Goal: Information Seeking & Learning: Learn about a topic

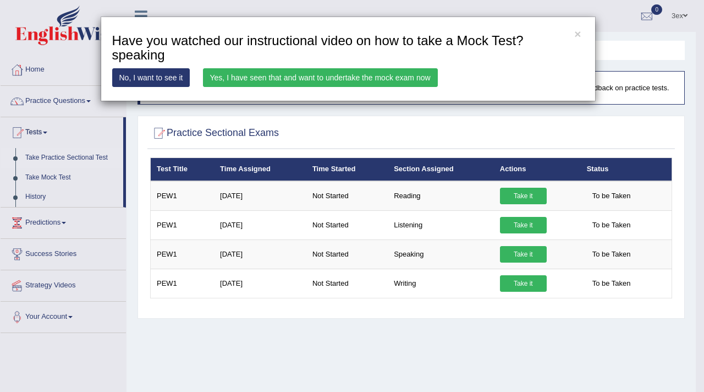
click at [258, 74] on link "Yes, I have seen that and want to undertake the mock exam now" at bounding box center [320, 77] width 235 height 19
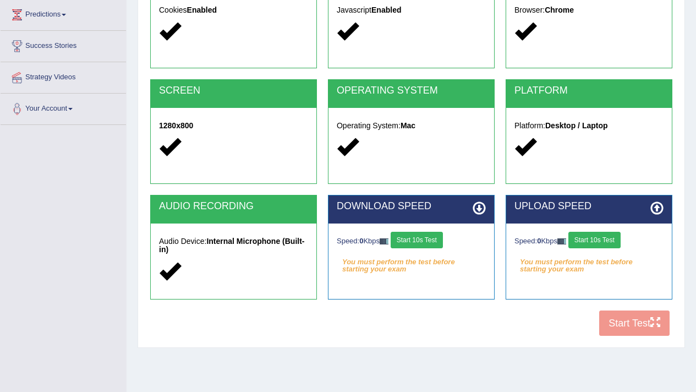
scroll to position [153, 0]
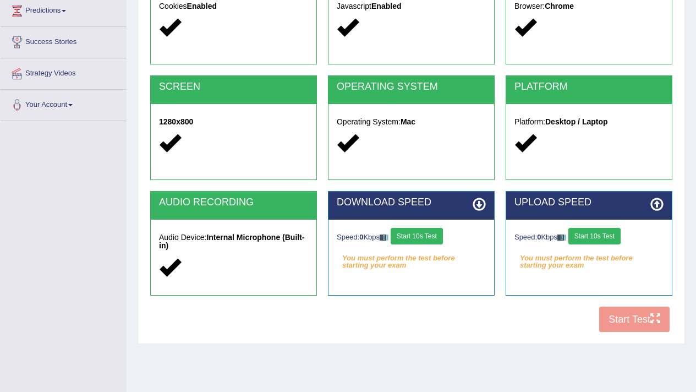
click at [424, 230] on button "Start 10s Test" at bounding box center [417, 236] width 52 height 17
click at [592, 233] on button "Start 10s Test" at bounding box center [594, 236] width 52 height 17
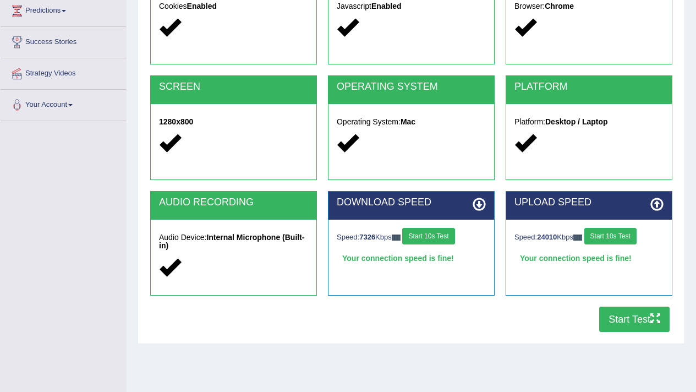
click at [628, 322] on button "Start Test" at bounding box center [634, 319] width 70 height 25
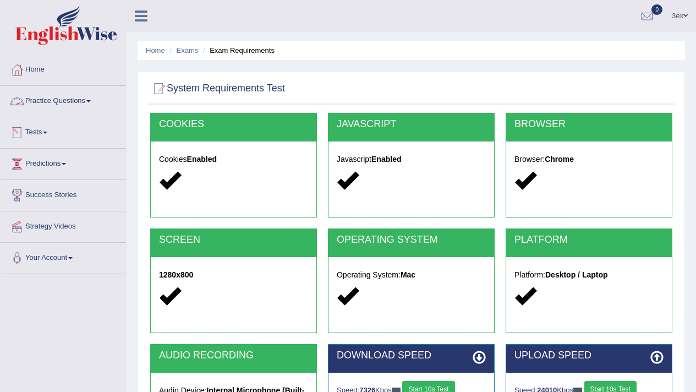
click at [57, 110] on link "Practice Questions" at bounding box center [63, 100] width 125 height 28
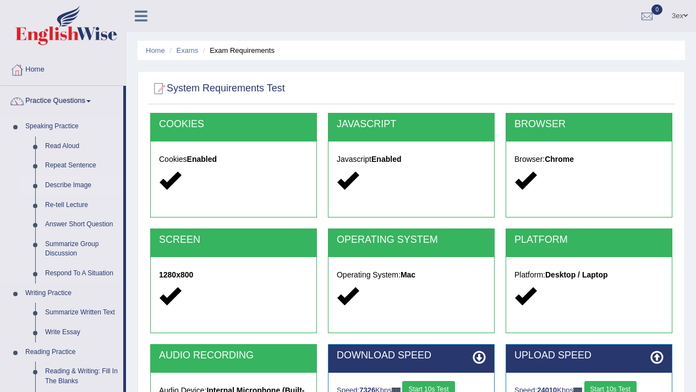
click at [59, 179] on link "Describe Image" at bounding box center [81, 186] width 83 height 20
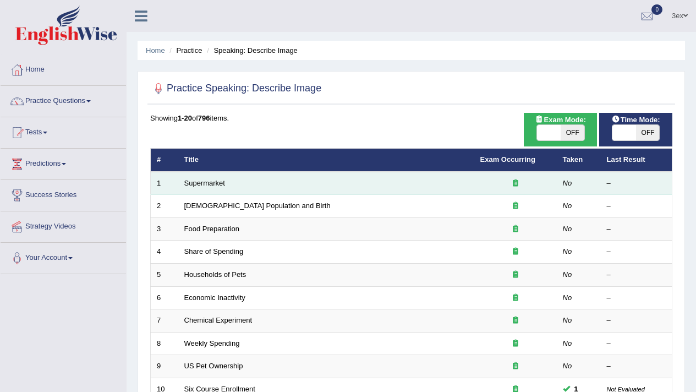
click at [214, 193] on td "Supermarket" at bounding box center [326, 183] width 296 height 23
click at [215, 183] on link "Supermarket" at bounding box center [204, 183] width 41 height 8
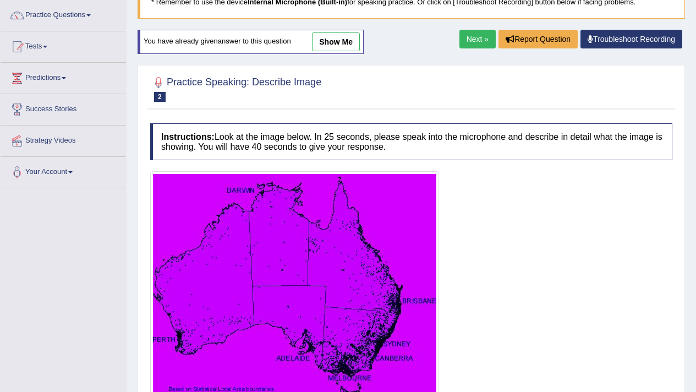
click at [471, 45] on link "Next »" at bounding box center [478, 39] width 36 height 19
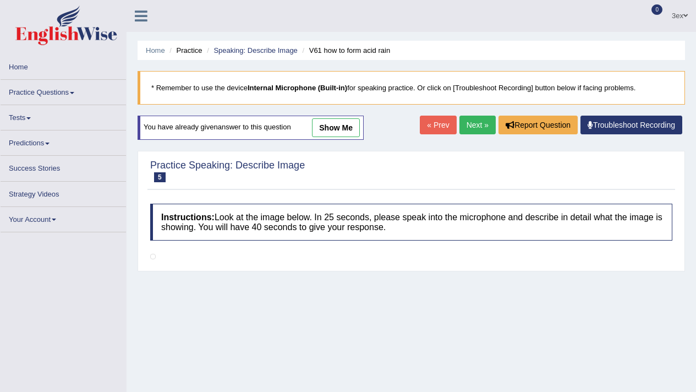
click at [476, 126] on link "Next »" at bounding box center [478, 125] width 36 height 19
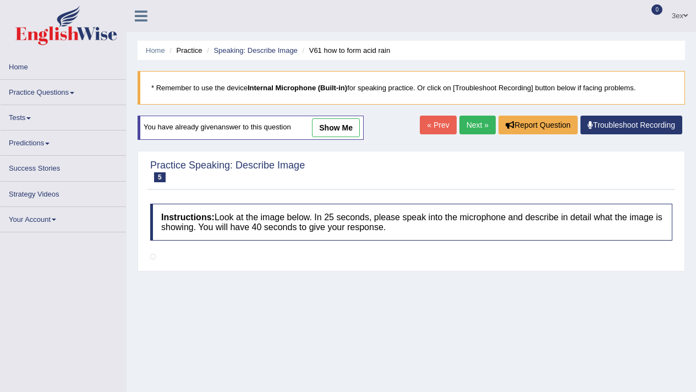
click at [476, 126] on link "Next »" at bounding box center [478, 125] width 36 height 19
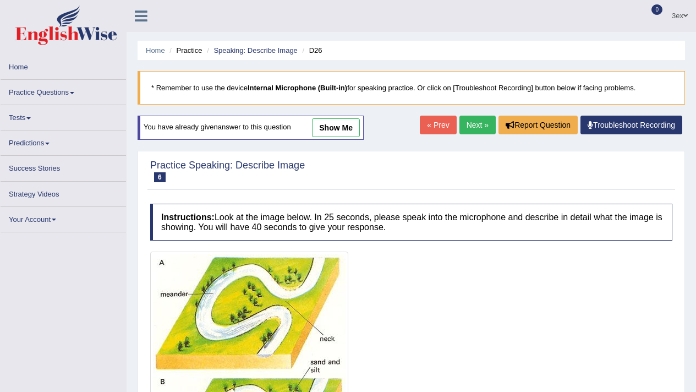
click at [476, 126] on link "Next »" at bounding box center [478, 125] width 36 height 19
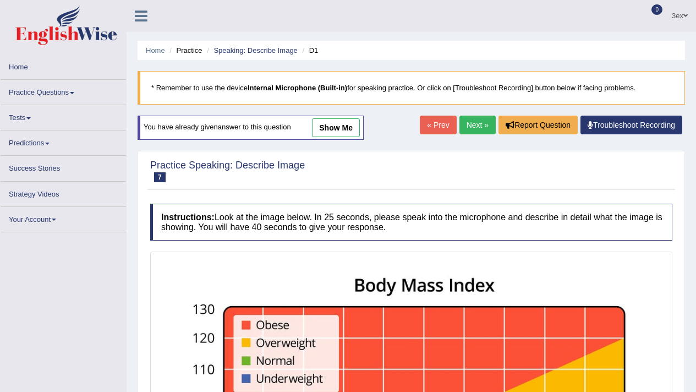
click at [476, 126] on link "Next »" at bounding box center [478, 125] width 36 height 19
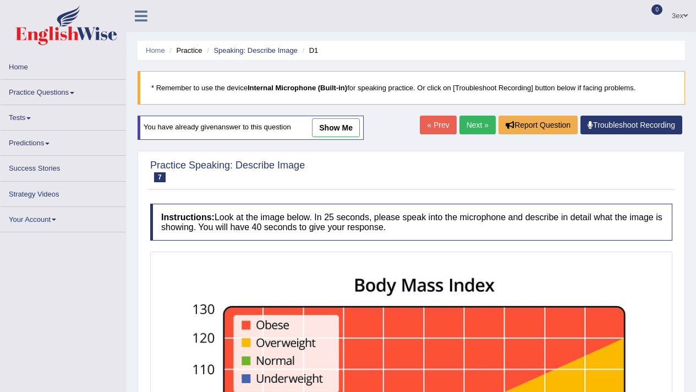
click at [476, 126] on link "Next »" at bounding box center [478, 125] width 36 height 19
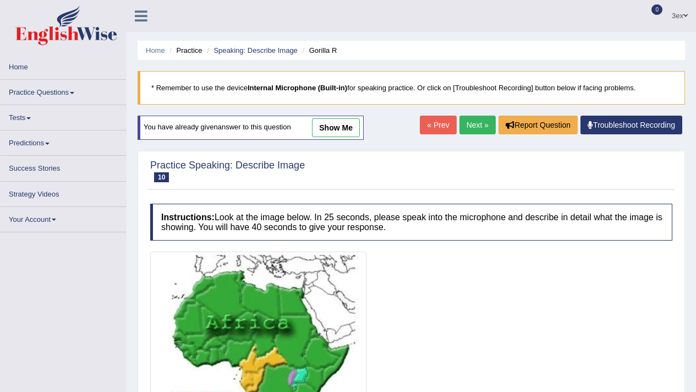
click at [476, 126] on link "Next »" at bounding box center [478, 125] width 36 height 19
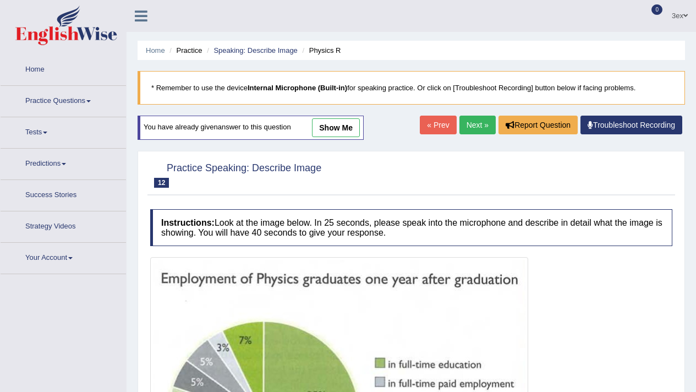
click at [476, 126] on link "Next »" at bounding box center [478, 125] width 36 height 19
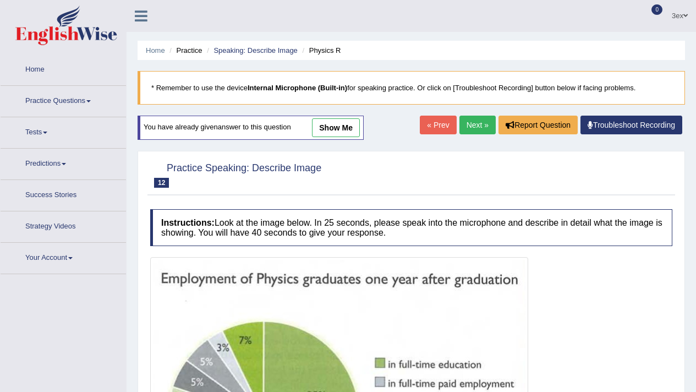
click at [476, 126] on link "Next »" at bounding box center [478, 125] width 36 height 19
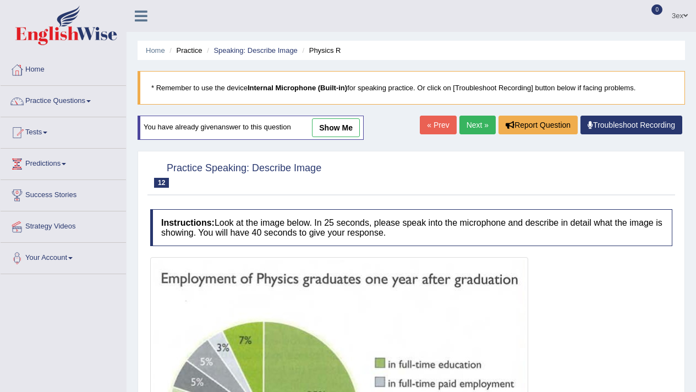
click at [476, 126] on link "Next »" at bounding box center [478, 125] width 36 height 19
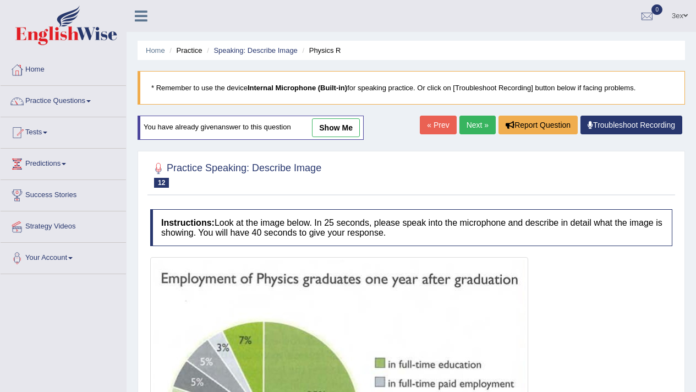
click at [476, 126] on link "Next »" at bounding box center [478, 125] width 36 height 19
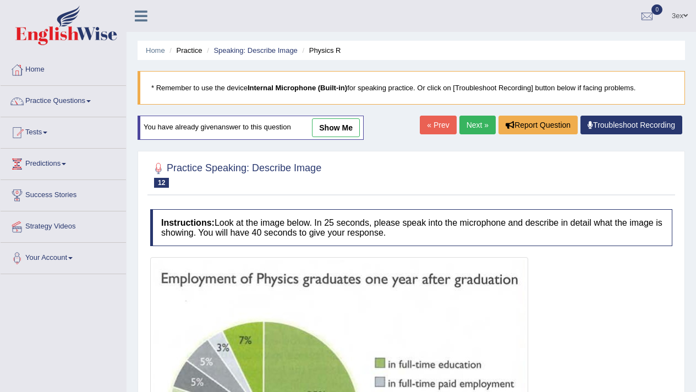
click at [476, 126] on link "Next »" at bounding box center [478, 125] width 36 height 19
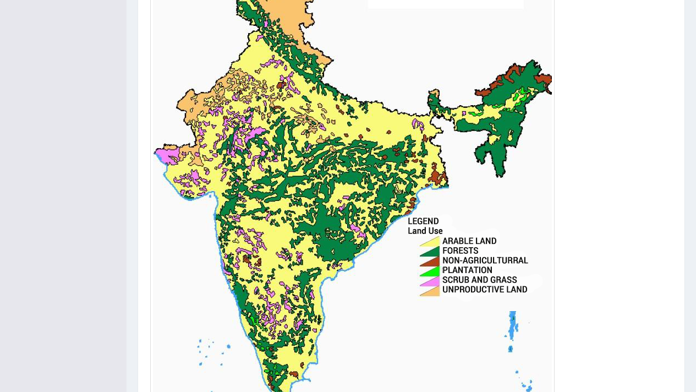
scroll to position [404, 0]
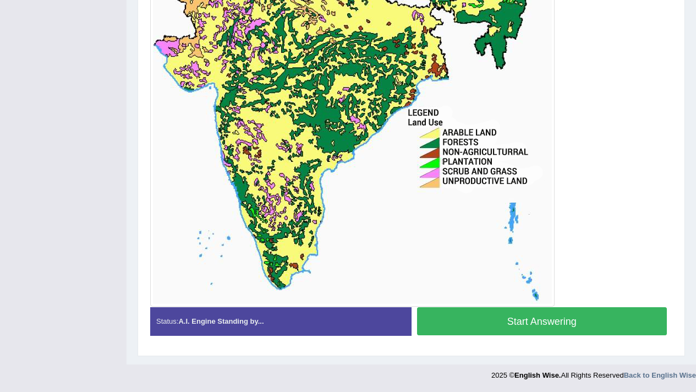
click at [499, 315] on button "Start Answering" at bounding box center [542, 321] width 250 height 28
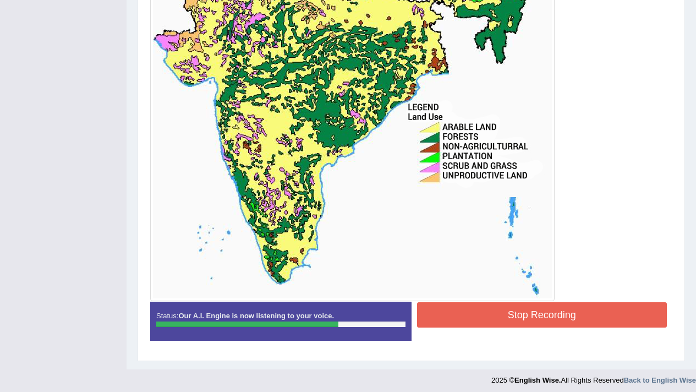
scroll to position [415, 0]
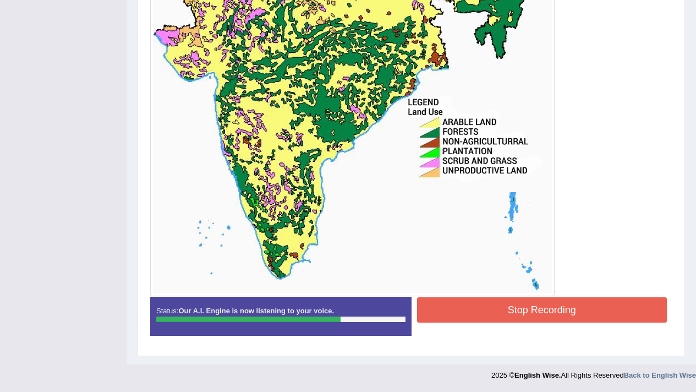
click at [493, 314] on button "Stop Recording" at bounding box center [542, 309] width 250 height 25
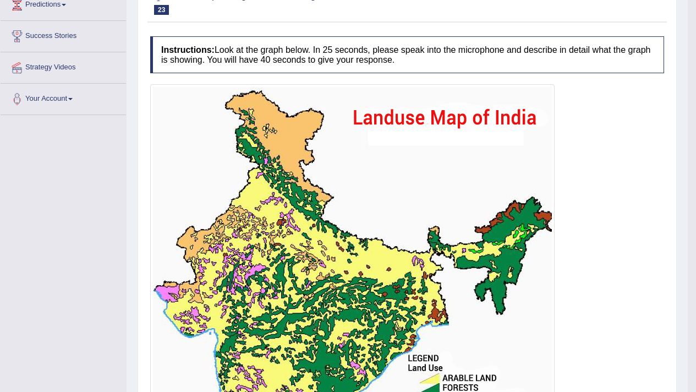
scroll to position [118, 0]
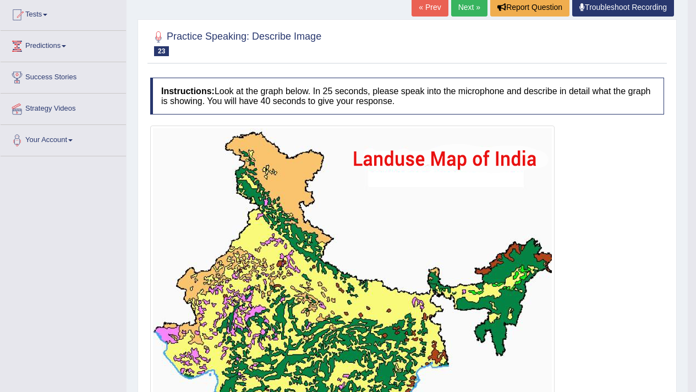
click at [452, 15] on link "Next »" at bounding box center [469, 7] width 36 height 19
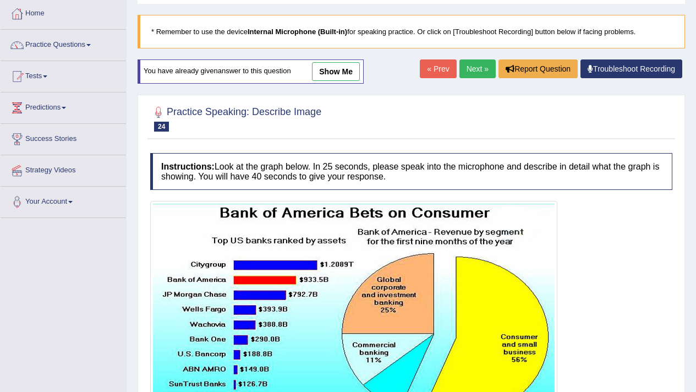
click at [473, 64] on link "Next »" at bounding box center [478, 68] width 36 height 19
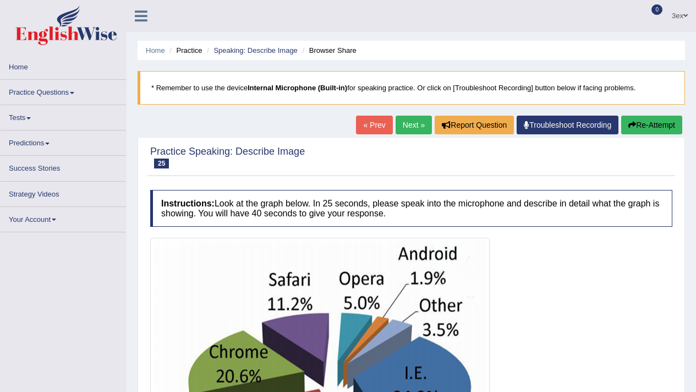
scroll to position [195, 0]
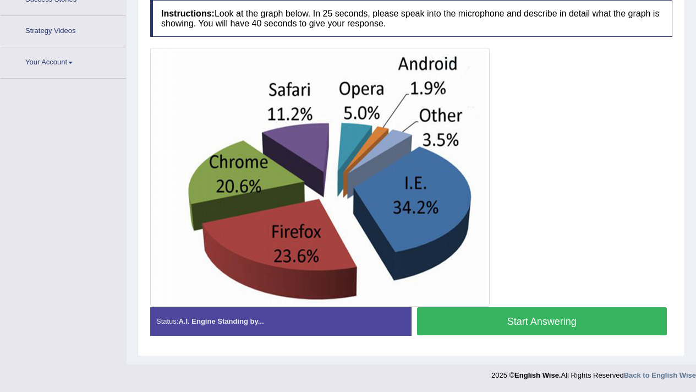
click at [453, 311] on button "Start Answering" at bounding box center [542, 321] width 250 height 28
click at [499, 348] on div "Instructions: Look at the graph below. In 25 seconds, please speak into the mic…" at bounding box center [411, 171] width 528 height 355
click at [499, 329] on button "Start Answering" at bounding box center [542, 321] width 250 height 28
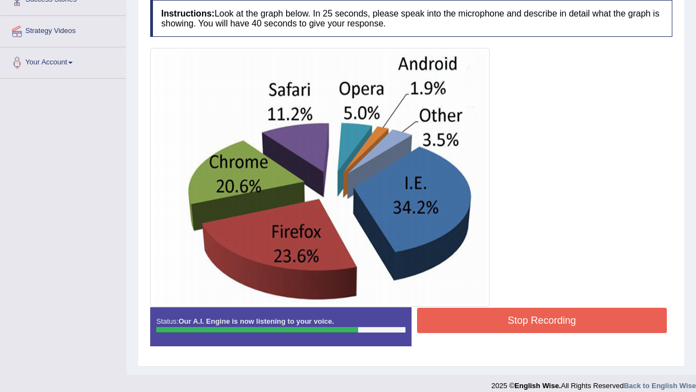
click at [499, 329] on button "Stop Recording" at bounding box center [542, 320] width 250 height 25
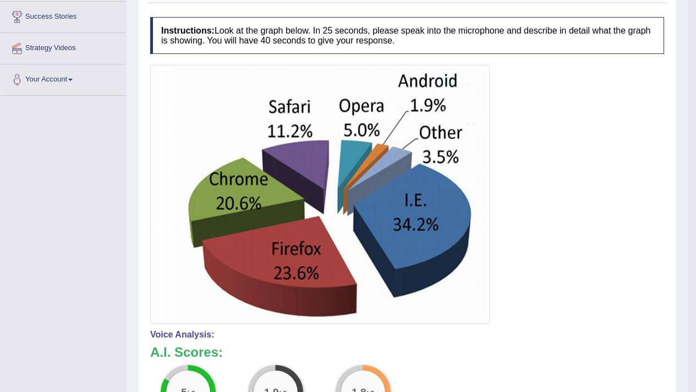
scroll to position [63, 0]
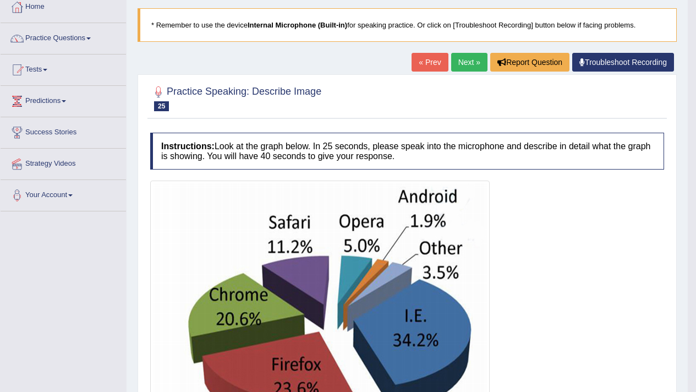
click at [470, 56] on link "Next »" at bounding box center [469, 62] width 36 height 19
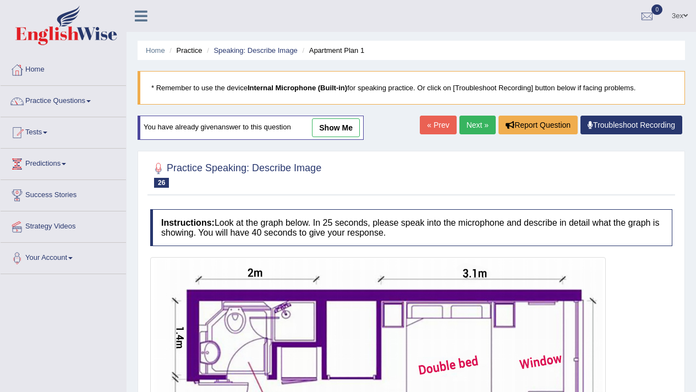
click at [483, 125] on link "Next »" at bounding box center [478, 125] width 36 height 19
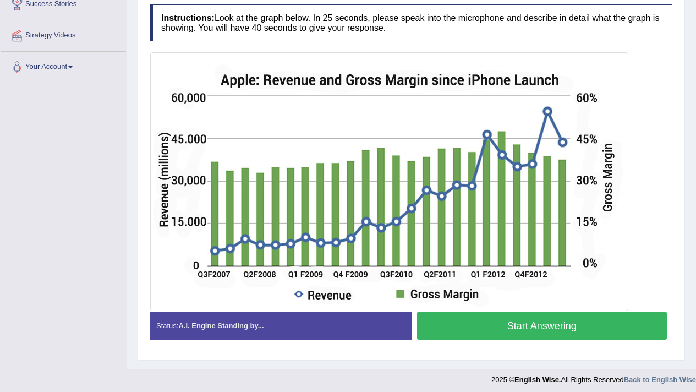
click at [459, 328] on button "Start Answering" at bounding box center [542, 325] width 250 height 28
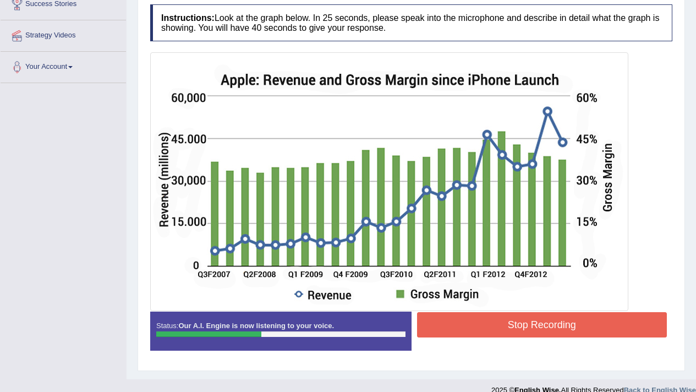
click at [459, 328] on button "Stop Recording" at bounding box center [542, 324] width 250 height 25
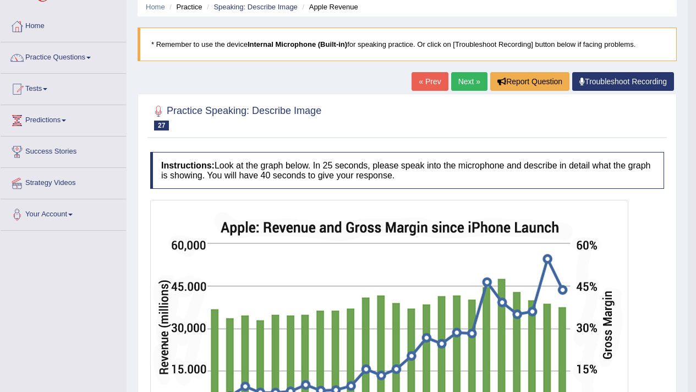
scroll to position [41, 0]
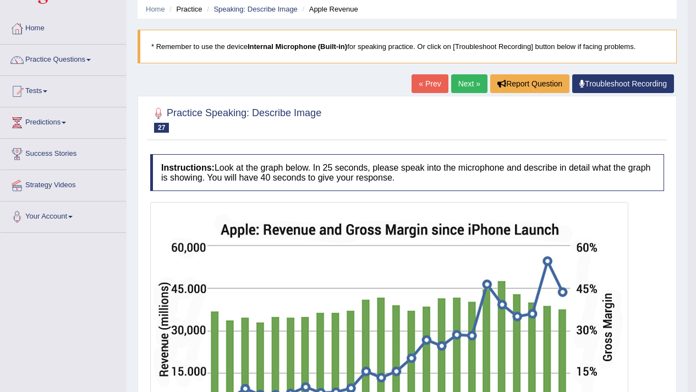
click at [462, 90] on link "Next »" at bounding box center [469, 83] width 36 height 19
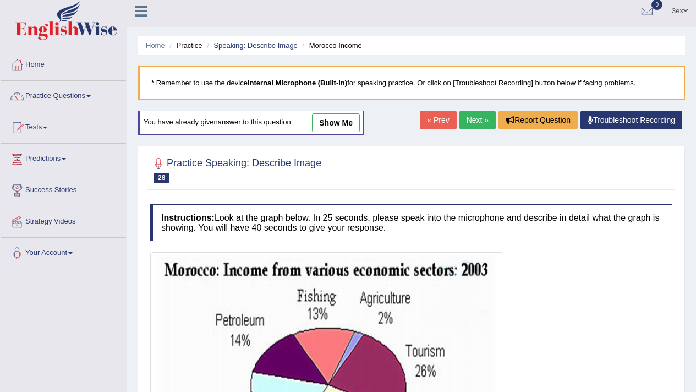
click at [478, 124] on link "Next »" at bounding box center [478, 120] width 36 height 19
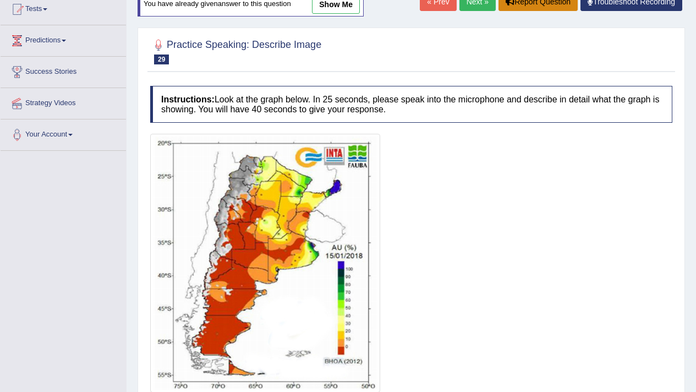
scroll to position [66, 0]
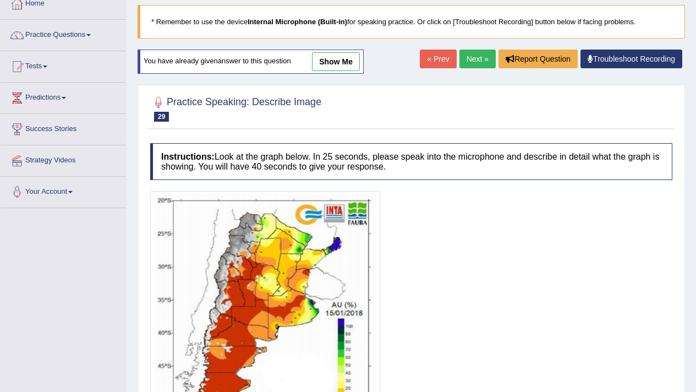
click at [478, 48] on div "Home Practice Speaking: Describe Image BHOA * Remember to use the device Intern…" at bounding box center [412, 238] width 570 height 609
click at [484, 58] on link "Next »" at bounding box center [478, 59] width 36 height 19
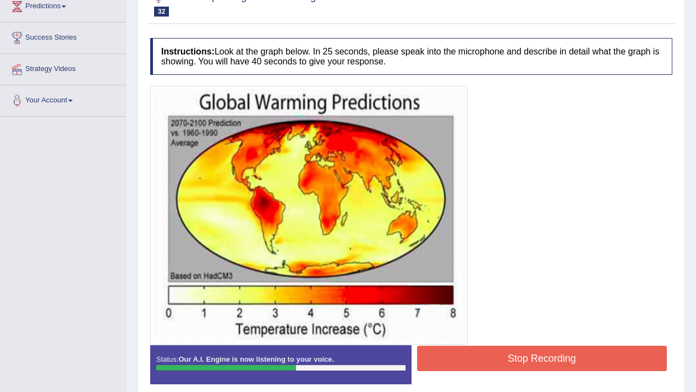
click at [594, 368] on button "Stop Recording" at bounding box center [542, 358] width 250 height 25
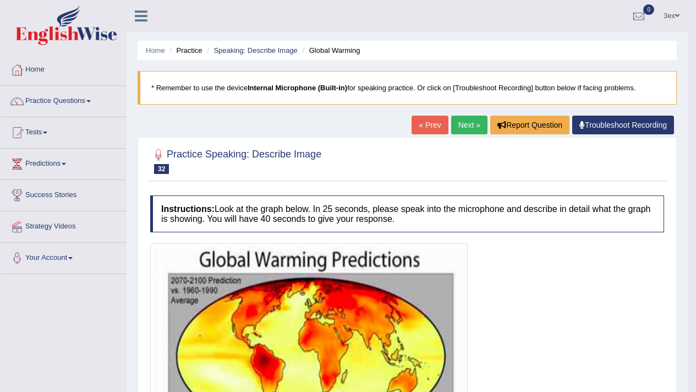
click at [469, 133] on link "Next »" at bounding box center [469, 125] width 36 height 19
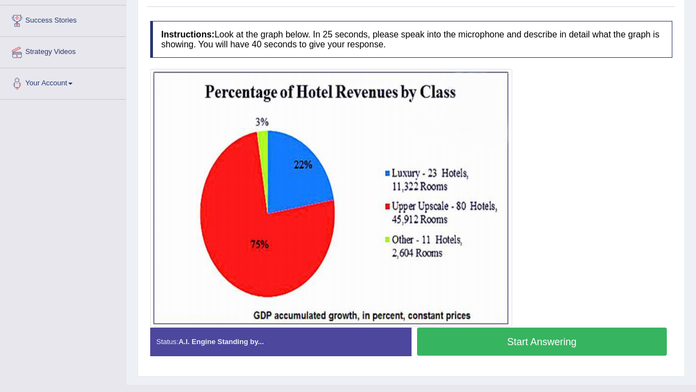
scroll to position [192, 0]
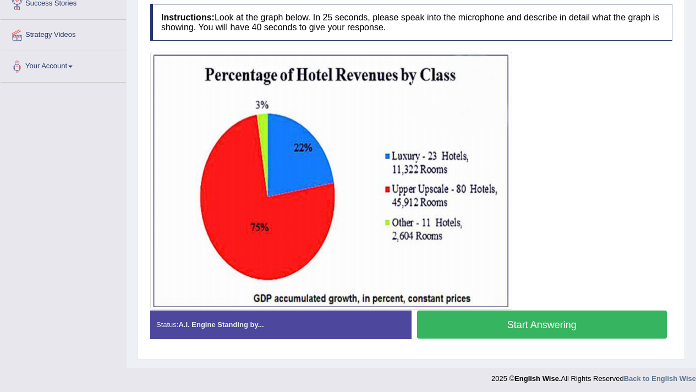
click at [518, 313] on button "Start Answering" at bounding box center [542, 324] width 250 height 28
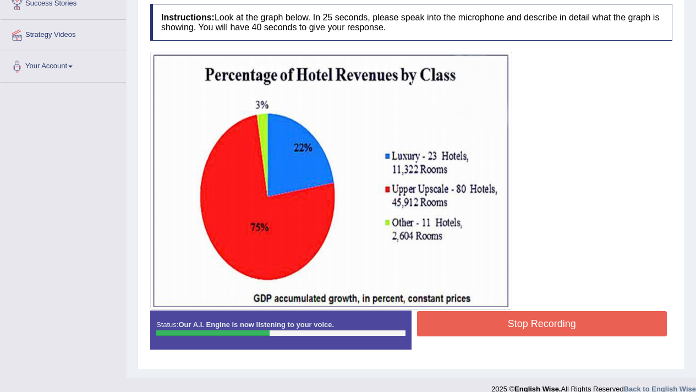
scroll to position [9, 0]
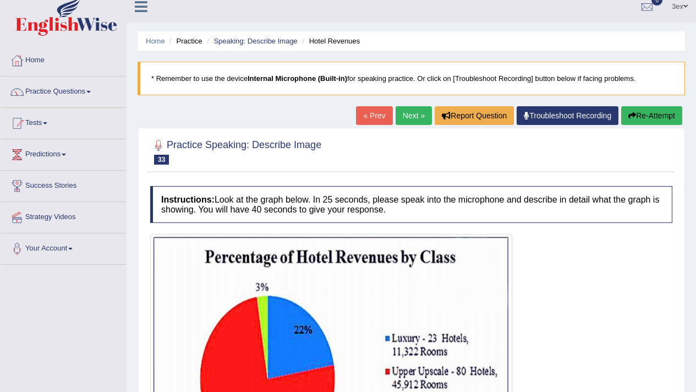
click at [640, 138] on div at bounding box center [411, 151] width 522 height 34
click at [640, 122] on button "Re-Attempt" at bounding box center [651, 115] width 61 height 19
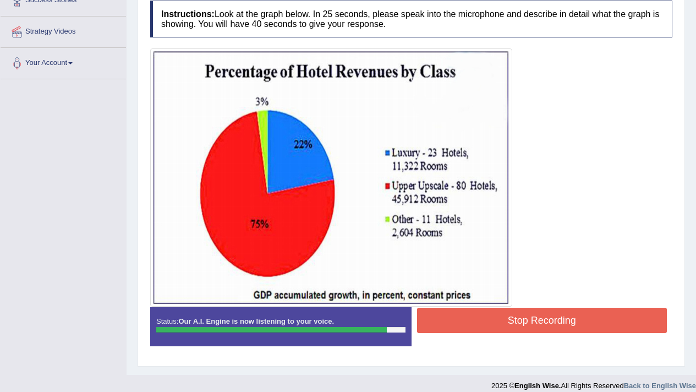
click at [511, 332] on button "Stop Recording" at bounding box center [542, 320] width 250 height 25
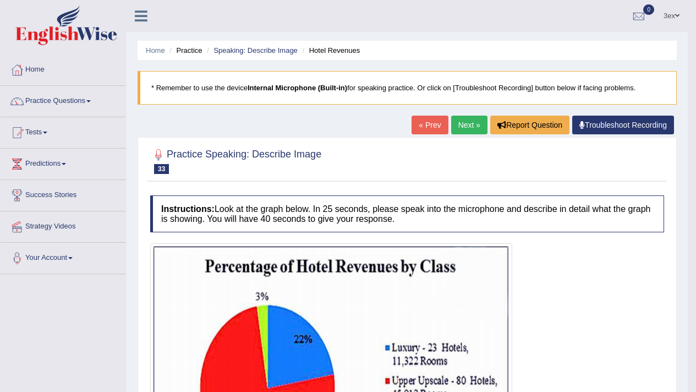
click at [457, 128] on link "Next »" at bounding box center [469, 125] width 36 height 19
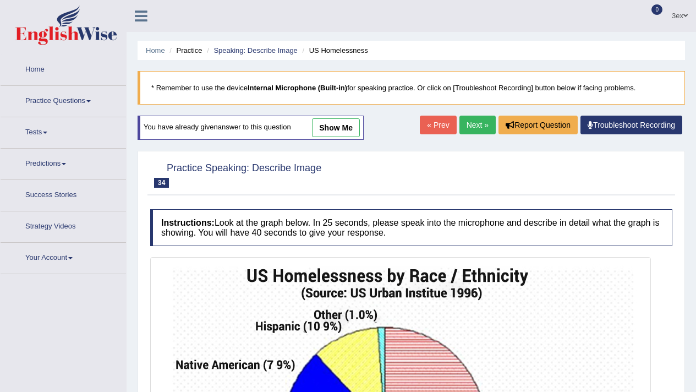
click at [463, 123] on link "Next »" at bounding box center [478, 125] width 36 height 19
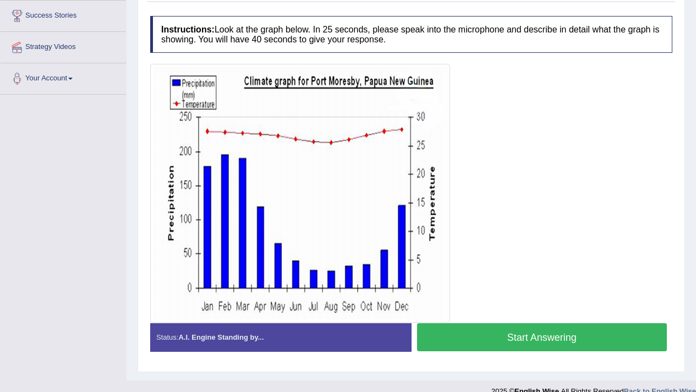
scroll to position [179, 0]
click at [460, 329] on button "Start Answering" at bounding box center [542, 337] width 250 height 28
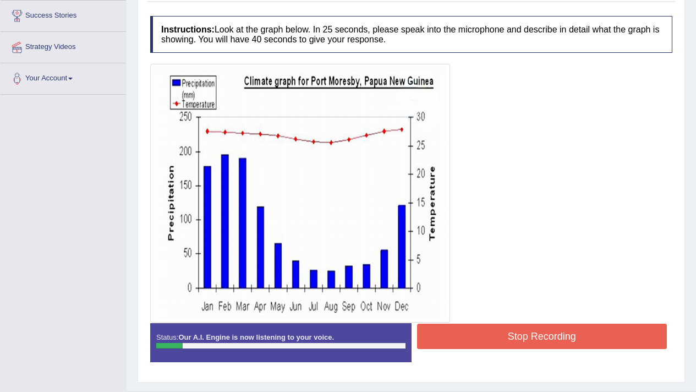
scroll to position [0, 0]
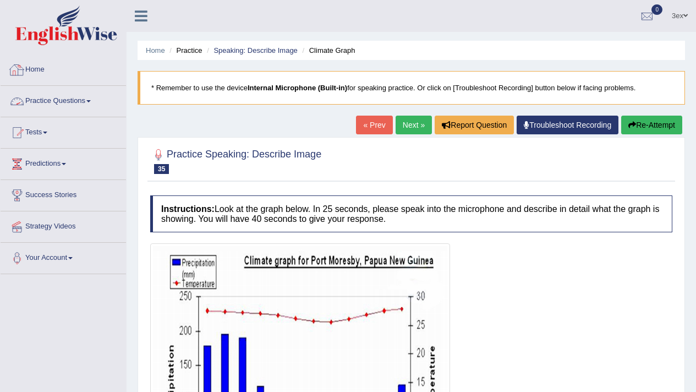
click at [41, 97] on link "Practice Questions" at bounding box center [63, 100] width 125 height 28
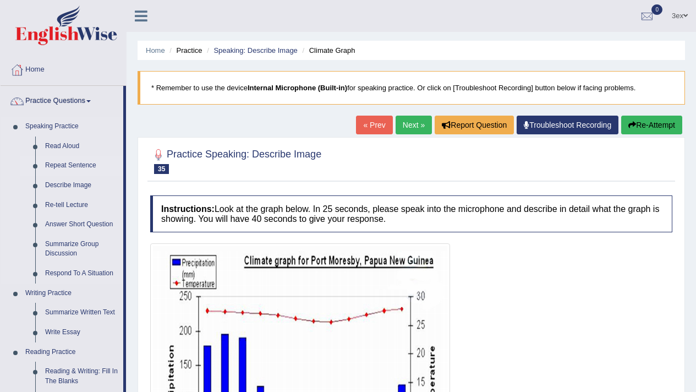
click at [64, 161] on link "Repeat Sentence" at bounding box center [81, 166] width 83 height 20
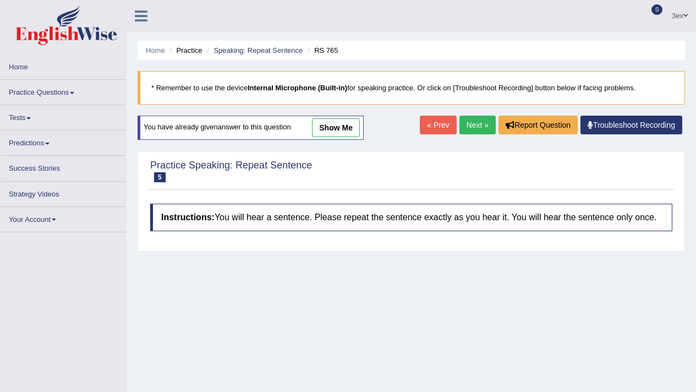
click at [484, 122] on link "Next »" at bounding box center [478, 125] width 36 height 19
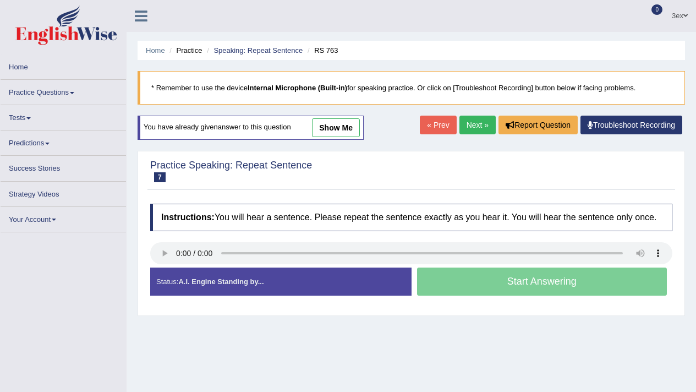
click at [484, 122] on link "Next »" at bounding box center [478, 125] width 36 height 19
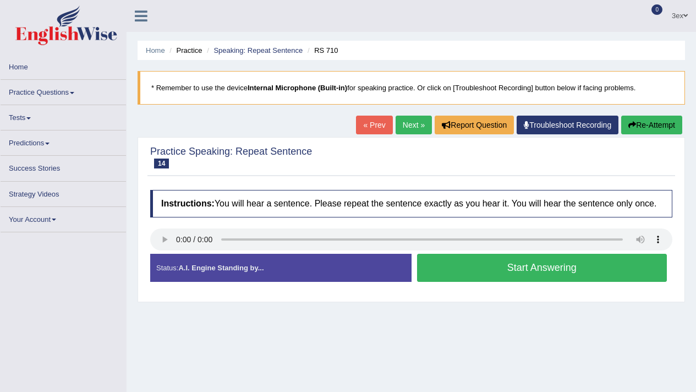
click at [400, 217] on h4 "Instructions: You will hear a sentence. Please repeat the sentence exactly as y…" at bounding box center [411, 204] width 522 height 28
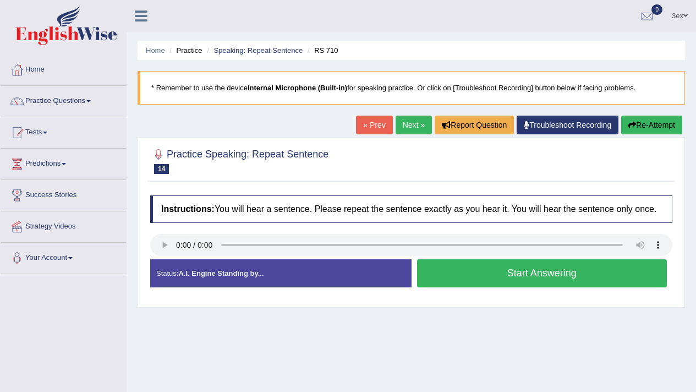
click at [476, 276] on button "Start Answering" at bounding box center [542, 273] width 250 height 28
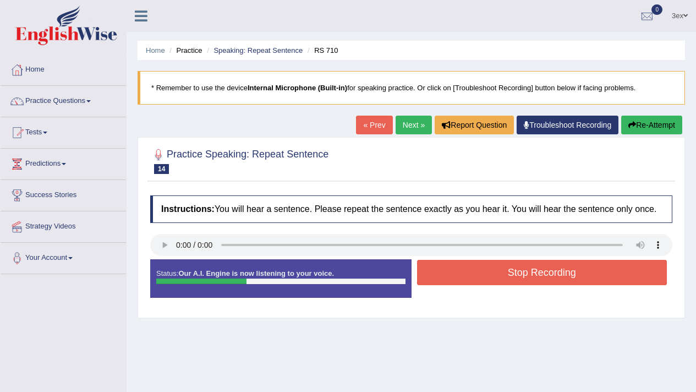
click at [476, 276] on button "Stop Recording" at bounding box center [542, 272] width 250 height 25
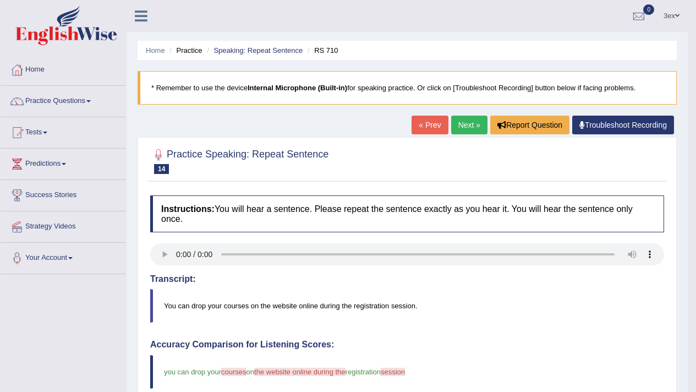
click at [468, 131] on link "Next »" at bounding box center [469, 125] width 36 height 19
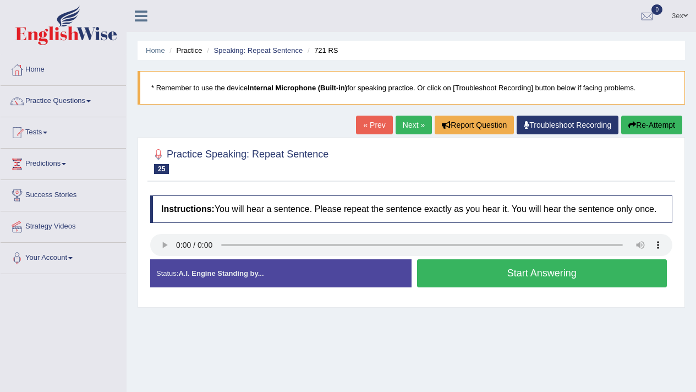
click at [577, 280] on button "Start Answering" at bounding box center [542, 273] width 250 height 28
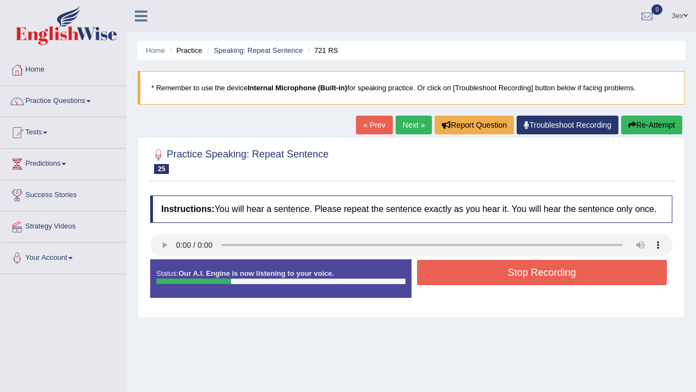
click at [423, 124] on link "Next »" at bounding box center [414, 125] width 36 height 19
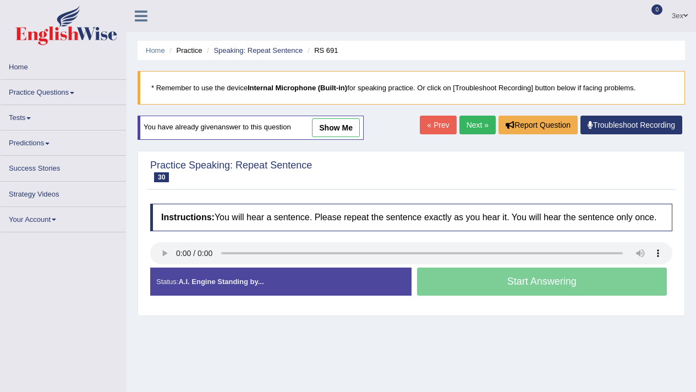
click at [466, 124] on link "Next »" at bounding box center [478, 125] width 36 height 19
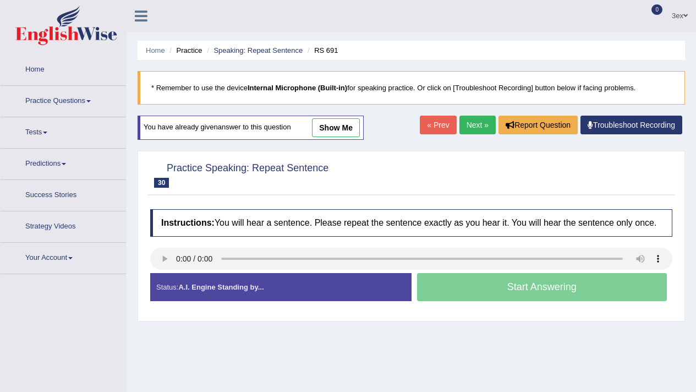
click at [466, 124] on link "Next »" at bounding box center [478, 125] width 36 height 19
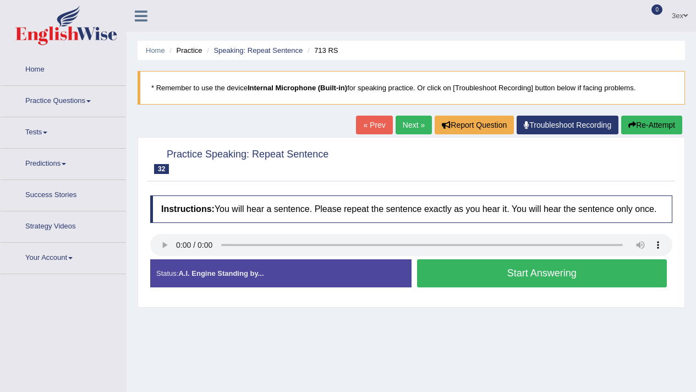
click at [165, 243] on div "Instructions: You will hear a sentence. Please repeat the sentence exactly as y…" at bounding box center [411, 246] width 528 height 112
click at [435, 284] on button "Start Answering" at bounding box center [542, 273] width 250 height 28
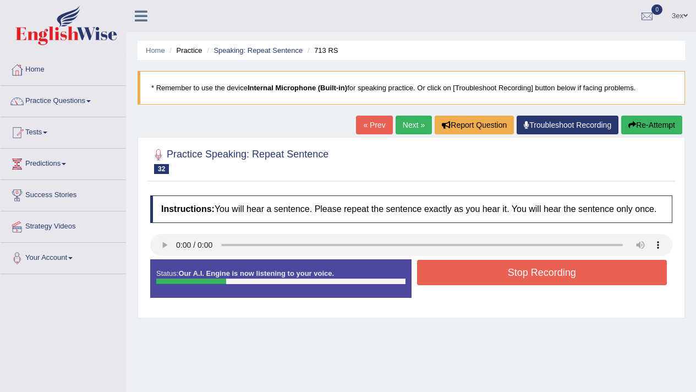
click at [435, 283] on button "Stop Recording" at bounding box center [542, 272] width 250 height 25
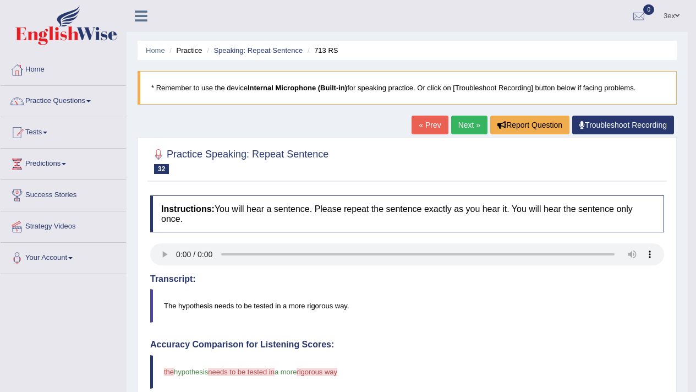
click at [474, 125] on link "Next »" at bounding box center [469, 125] width 36 height 19
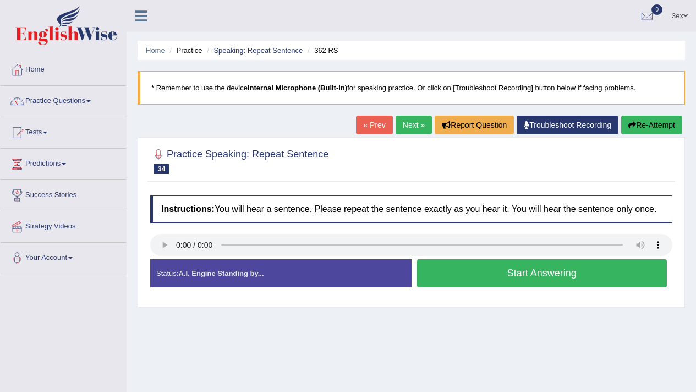
click at [468, 276] on button "Start Answering" at bounding box center [542, 273] width 250 height 28
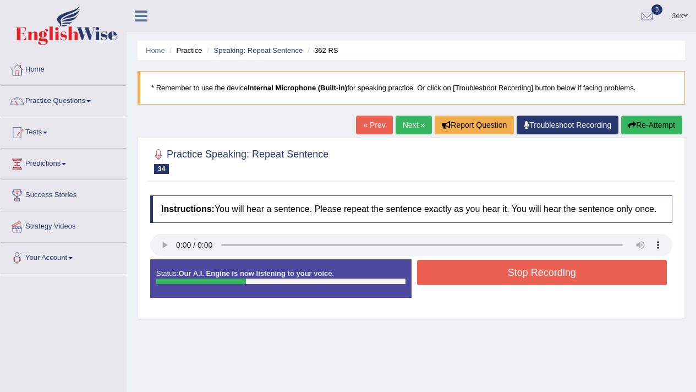
click at [469, 276] on button "Stop Recording" at bounding box center [542, 272] width 250 height 25
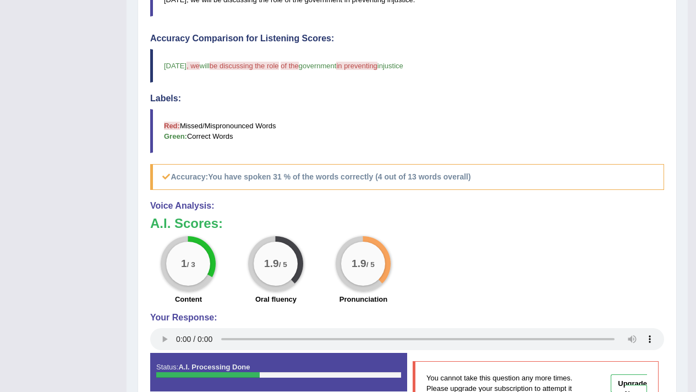
scroll to position [74, 0]
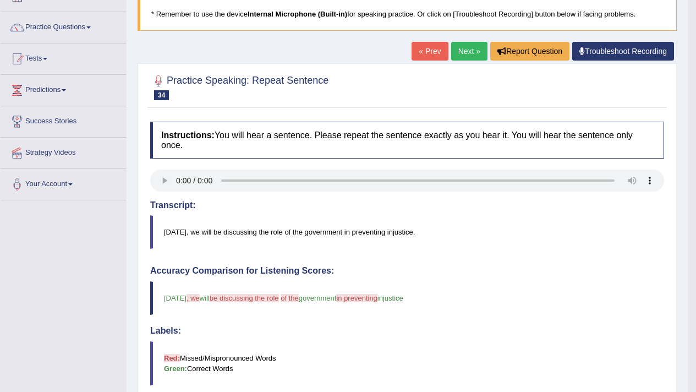
click at [462, 51] on link "Next »" at bounding box center [469, 51] width 36 height 19
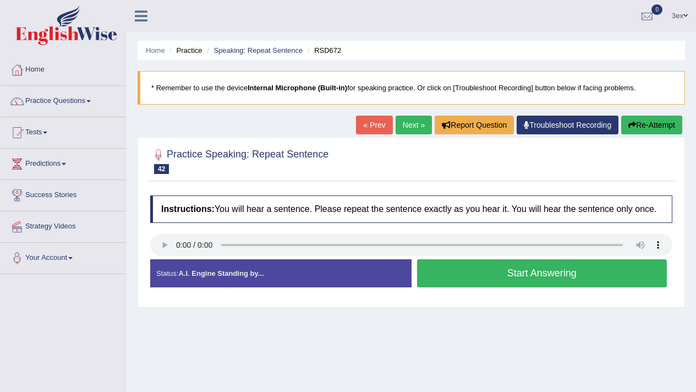
click at [434, 287] on button "Start Answering" at bounding box center [542, 273] width 250 height 28
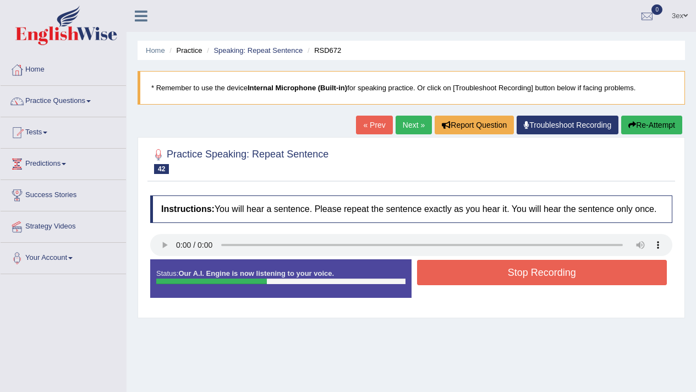
click at [434, 288] on div "Stop Recording" at bounding box center [542, 274] width 261 height 28
click at [440, 285] on button "Stop Recording" at bounding box center [542, 272] width 250 height 25
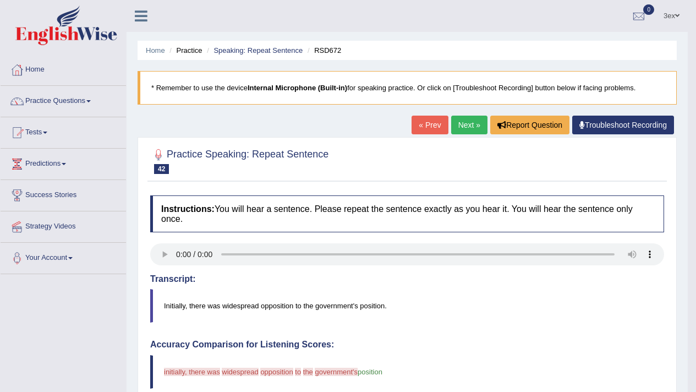
click at [468, 125] on link "Next »" at bounding box center [469, 125] width 36 height 19
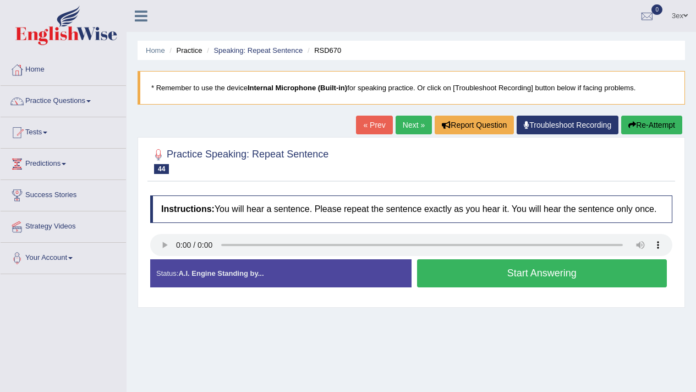
click at [479, 194] on div "Instructions: You will hear a sentence. Please repeat the sentence exactly as y…" at bounding box center [411, 246] width 528 height 112
drag, startPoint x: 479, startPoint y: 192, endPoint x: 477, endPoint y: 206, distance: 14.0
click at [479, 192] on div "Instructions: You will hear a sentence. Please repeat the sentence exactly as y…" at bounding box center [411, 246] width 528 height 112
click at [477, 207] on h4 "Instructions: You will hear a sentence. Please repeat the sentence exactly as y…" at bounding box center [411, 209] width 522 height 28
click at [696, 47] on html "Toggle navigation Home Practice Questions Speaking Practice Read Aloud Repeat S…" at bounding box center [348, 196] width 696 height 392
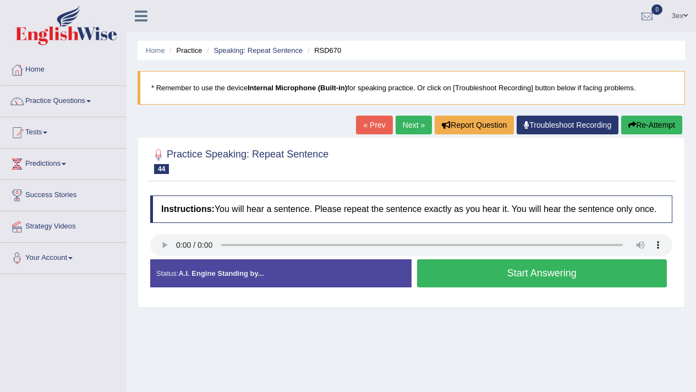
click at [606, 13] on ul "3ex Toggle navigation Username: 0987654323 Access Type: Online Subscription: De…" at bounding box center [497, 15] width 399 height 31
click at [606, 12] on ul "3ex Toggle navigation Username: 0987654323 Access Type: Online Subscription: De…" at bounding box center [497, 15] width 399 height 31
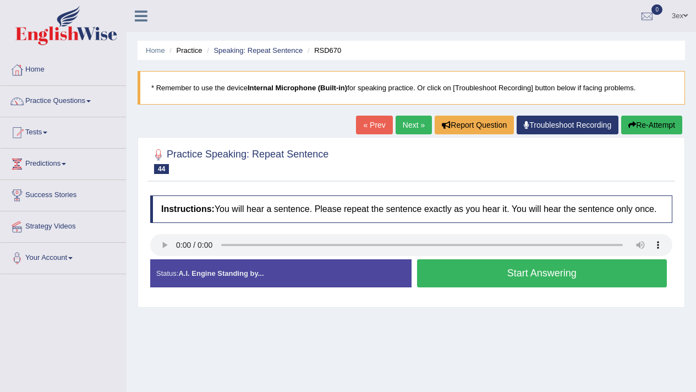
click at [606, 12] on ul "3ex Toggle navigation Username: 0987654323 Access Type: Online Subscription: De…" at bounding box center [497, 15] width 399 height 31
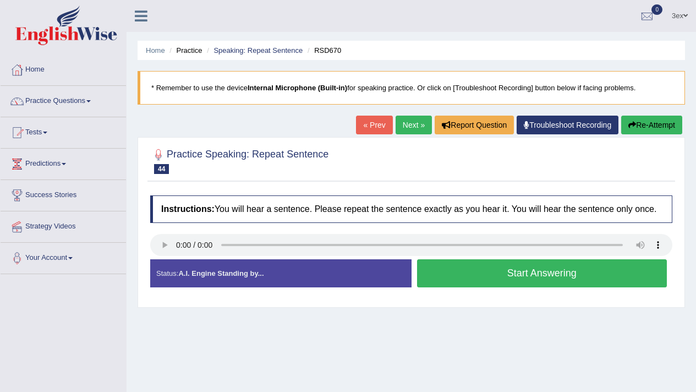
click at [606, 12] on ul "3ex Toggle navigation Username: 0987654323 Access Type: Online Subscription: De…" at bounding box center [497, 15] width 399 height 31
click at [606, 10] on ul "3ex Toggle navigation Username: 0987654323 Access Type: Online Subscription: De…" at bounding box center [497, 15] width 399 height 31
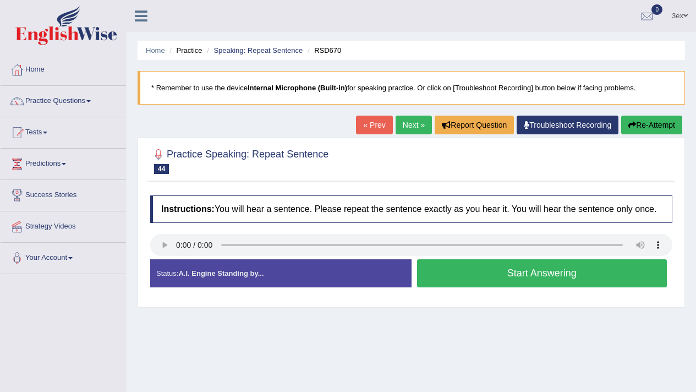
click at [606, 10] on ul "3ex Toggle navigation Username: 0987654323 Access Type: Online Subscription: De…" at bounding box center [497, 15] width 399 height 31
click at [606, 9] on ul "3ex Toggle navigation Username: 0987654323 Access Type: Online Subscription: De…" at bounding box center [497, 15] width 399 height 31
click at [606, 8] on ul "3ex Toggle navigation Username: 0987654323 Access Type: Online Subscription: De…" at bounding box center [497, 15] width 399 height 31
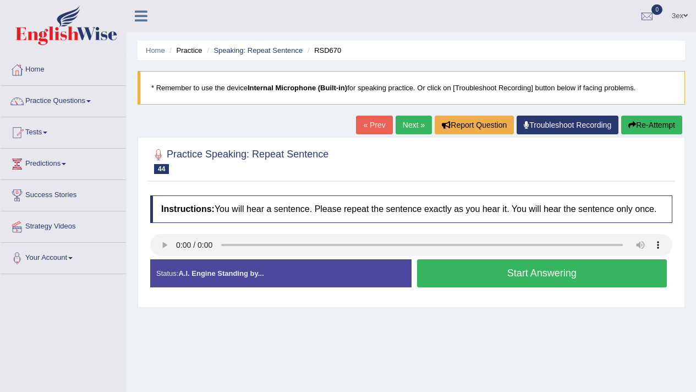
click at [606, 8] on ul "3ex Toggle navigation Username: 0987654323 Access Type: Online Subscription: De…" at bounding box center [497, 15] width 399 height 31
click at [135, 23] on icon at bounding box center [141, 16] width 13 height 14
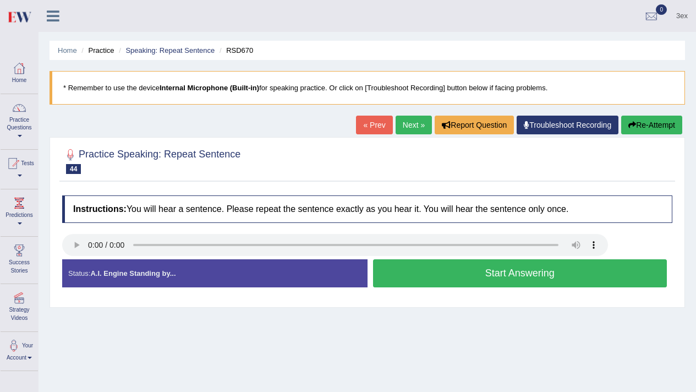
click at [143, 21] on div "3ex Toggle navigation Username: 0987654323 Access Type: Online Subscription: De…" at bounding box center [368, 16] width 658 height 32
click at [45, 17] on link at bounding box center [53, 15] width 29 height 17
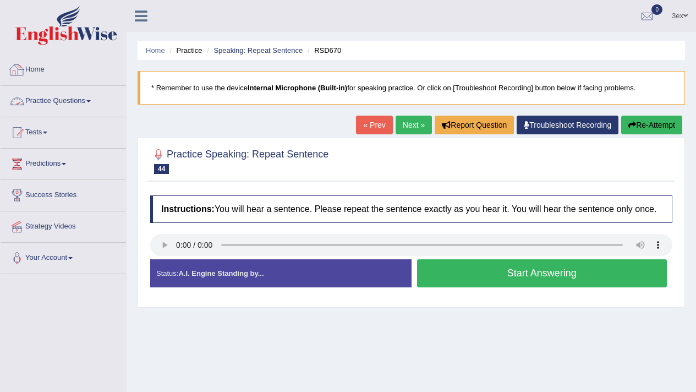
click at [47, 103] on link "Practice Questions" at bounding box center [63, 100] width 125 height 28
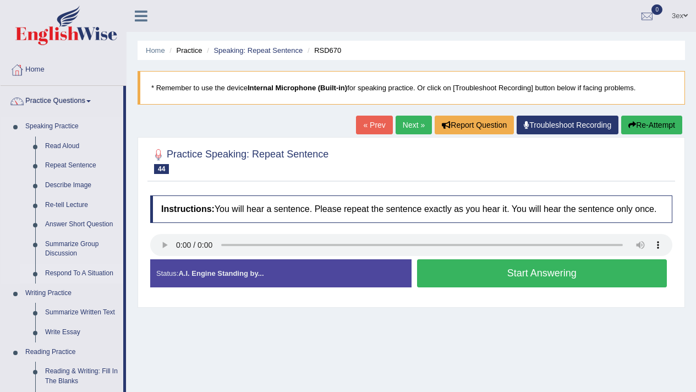
click at [89, 271] on link "Respond To A Situation" at bounding box center [81, 274] width 83 height 20
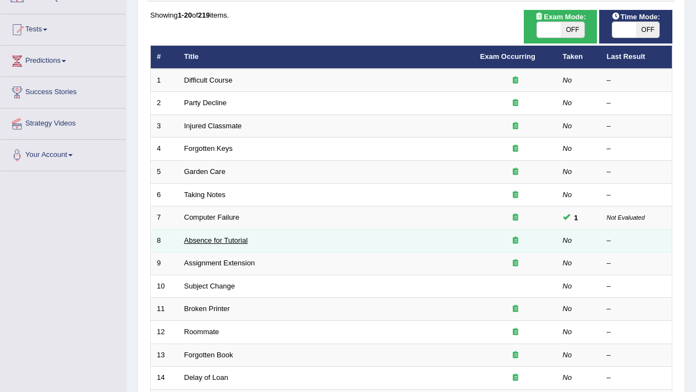
click at [199, 243] on link "Absence for Tutorial" at bounding box center [216, 240] width 64 height 8
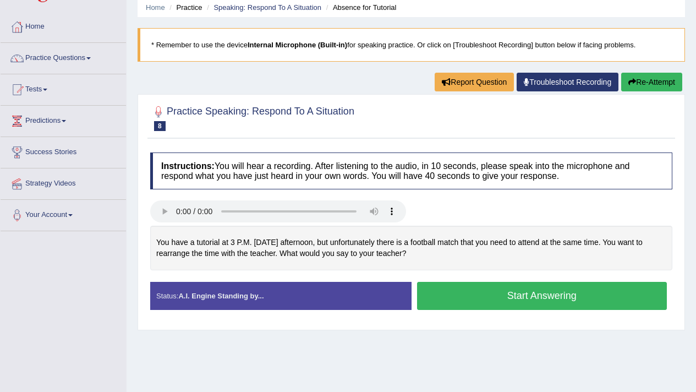
click at [243, 228] on div "You have a tutorial at 3 P.M. [DATE] afternoon, but unfortunately there is a fo…" at bounding box center [411, 248] width 522 height 45
click at [241, 59] on blockquote "* Remember to use the device Internal Microphone (Built-in) for speaking practi…" at bounding box center [412, 45] width 548 height 34
click at [241, 57] on blockquote "* Remember to use the device Internal Microphone (Built-in) for speaking practi…" at bounding box center [412, 45] width 548 height 34
click at [241, 55] on blockquote "* Remember to use the device Internal Microphone (Built-in) for speaking practi…" at bounding box center [412, 45] width 548 height 34
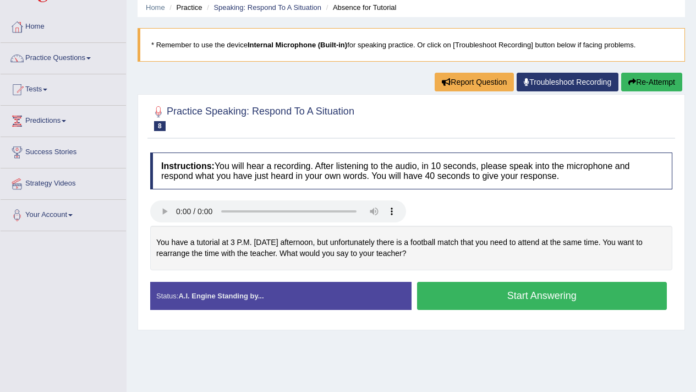
click at [241, 55] on blockquote "* Remember to use the device Internal Microphone (Built-in) for speaking practi…" at bounding box center [412, 45] width 548 height 34
click at [241, 54] on blockquote "* Remember to use the device Internal Microphone (Built-in) for speaking practi…" at bounding box center [412, 45] width 548 height 34
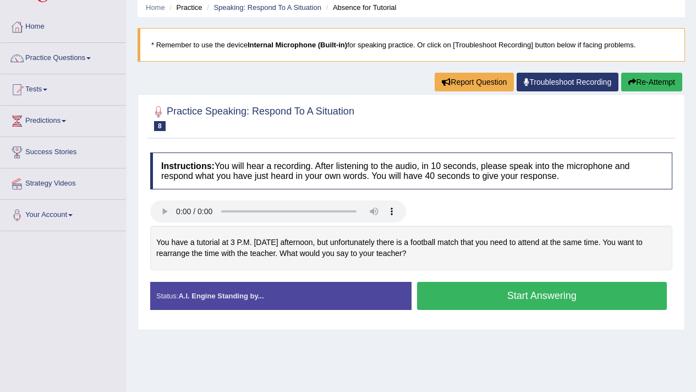
click at [241, 43] on blockquote "* Remember to use the device Internal Microphone (Built-in) for speaking practi…" at bounding box center [412, 45] width 548 height 34
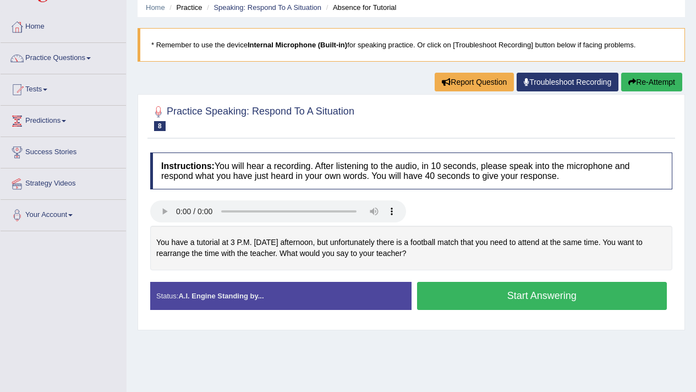
click at [241, 43] on blockquote "* Remember to use the device Internal Microphone (Built-in) for speaking practi…" at bounding box center [412, 45] width 548 height 34
click at [241, 39] on blockquote "* Remember to use the device Internal Microphone (Built-in) for speaking practi…" at bounding box center [412, 45] width 548 height 34
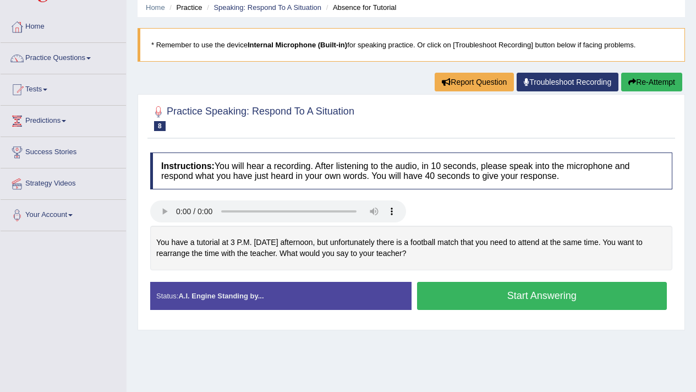
click at [241, 34] on blockquote "* Remember to use the device Internal Microphone (Built-in) for speaking practi…" at bounding box center [412, 45] width 548 height 34
click at [241, 22] on div "Home Practice Speaking: Respond To A Situation Absence for Tutorial * Remember …" at bounding box center [412, 232] width 570 height 550
click at [241, 12] on li "Speaking: Respond To A Situation" at bounding box center [262, 7] width 117 height 10
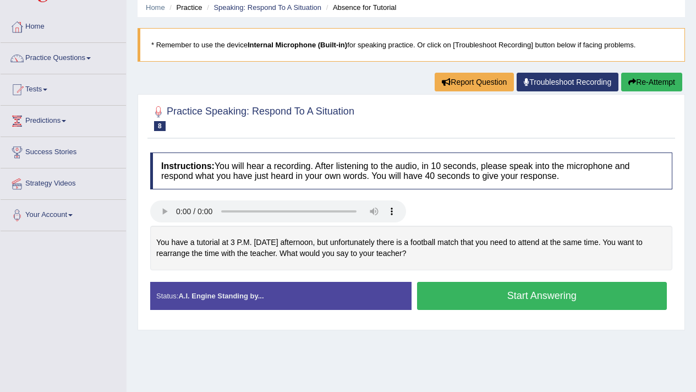
click at [241, 13] on ul "Home Practice Speaking: Respond To A Situation Absence for Tutorial" at bounding box center [412, 7] width 548 height 19
click at [241, 24] on div "Home Practice Speaking: Respond To A Situation Absence for Tutorial * Remember …" at bounding box center [412, 232] width 570 height 550
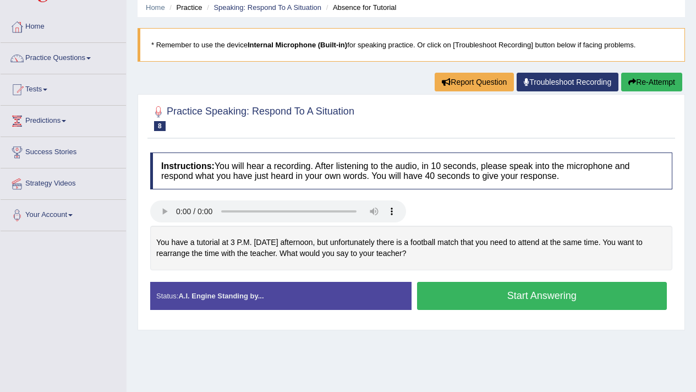
click at [241, 22] on div "Home Practice Speaking: Respond To A Situation Absence for Tutorial * Remember …" at bounding box center [412, 232] width 570 height 550
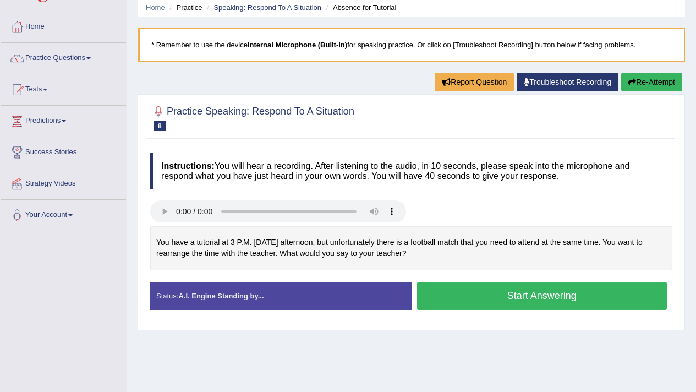
click at [241, 22] on div "Home Practice Speaking: Respond To A Situation Absence for Tutorial * Remember …" at bounding box center [412, 232] width 570 height 550
click at [241, 16] on ul "Home Practice Speaking: Respond To A Situation Absence for Tutorial" at bounding box center [412, 7] width 548 height 19
click at [241, 12] on li "Speaking: Respond To A Situation" at bounding box center [262, 7] width 117 height 10
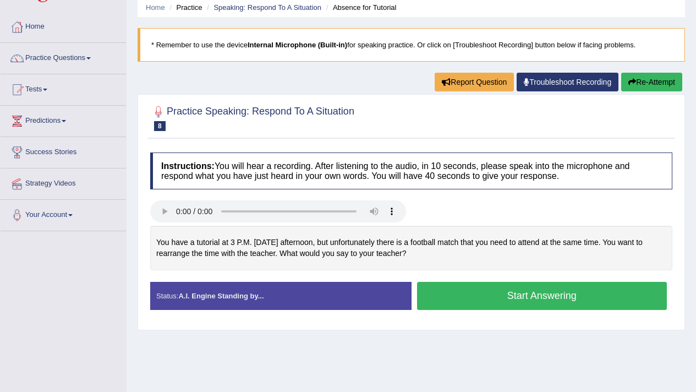
click at [241, 12] on li "Speaking: Respond To A Situation" at bounding box center [262, 7] width 117 height 10
click at [241, 0] on ul "Home Practice Speaking: Respond To A Situation Absence for Tutorial" at bounding box center [412, 7] width 548 height 19
click at [241, 6] on link "Speaking: Respond To A Situation" at bounding box center [268, 7] width 108 height 8
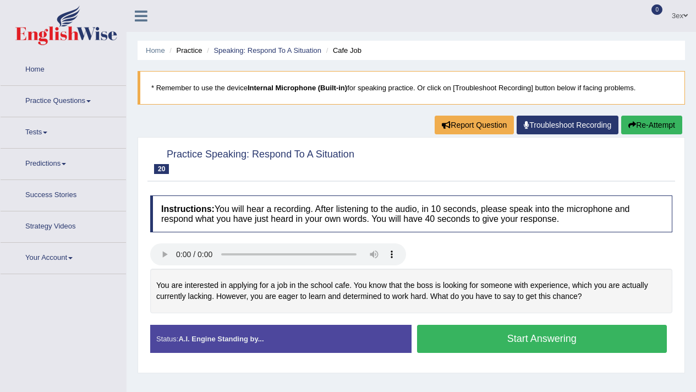
click at [203, 272] on div "You are interested in applying for a job in the school cafe. You know that the …" at bounding box center [411, 291] width 522 height 45
click at [203, 270] on div "You are interested in applying for a job in the school cafe. You know that the …" at bounding box center [411, 291] width 522 height 45
click at [203, 272] on div "You are interested in applying for a job in the school cafe. You know that the …" at bounding box center [411, 291] width 522 height 45
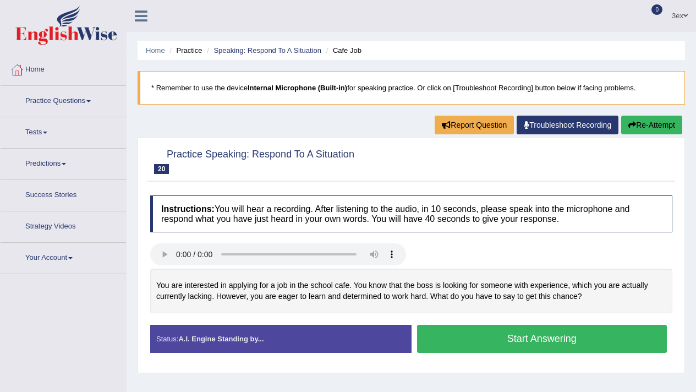
click at [203, 272] on div "You are interested in applying for a job in the school cafe. You know that the …" at bounding box center [411, 291] width 522 height 45
click at [203, 269] on div "You are interested in applying for a job in the school cafe. You know that the …" at bounding box center [411, 291] width 522 height 45
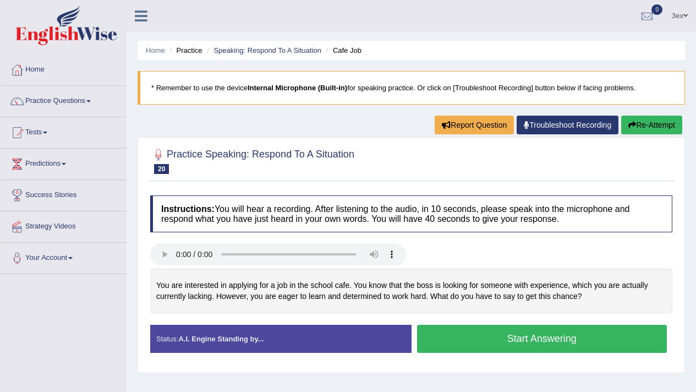
click at [203, 270] on div "You are interested in applying for a job in the school cafe. You know that the …" at bounding box center [411, 291] width 522 height 45
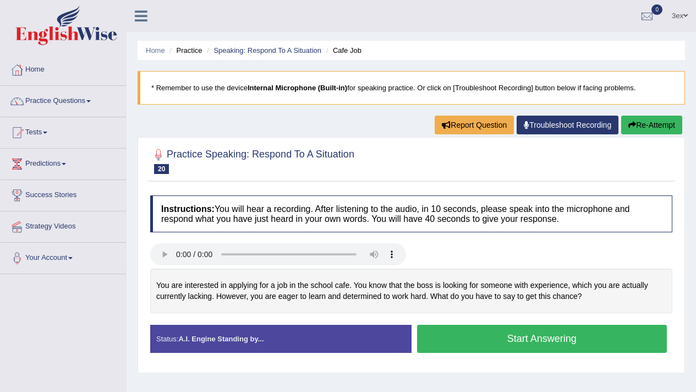
click at [203, 270] on div "You are interested in applying for a job in the school cafe. You know that the …" at bounding box center [411, 291] width 522 height 45
click at [203, 280] on div "You are interested in applying for a job in the school cafe. You know that the …" at bounding box center [411, 291] width 522 height 45
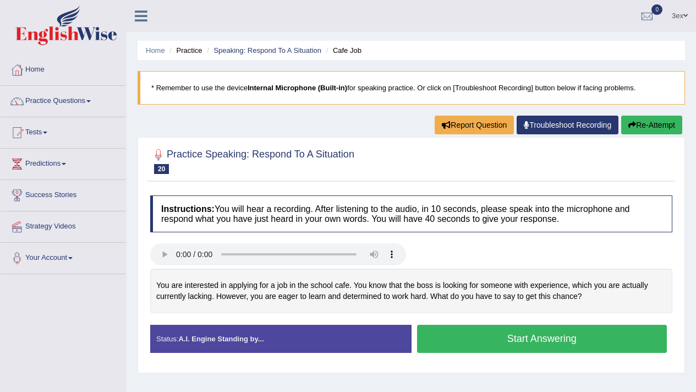
click at [203, 280] on div "You are interested in applying for a job in the school cafe. You know that the …" at bounding box center [411, 291] width 522 height 45
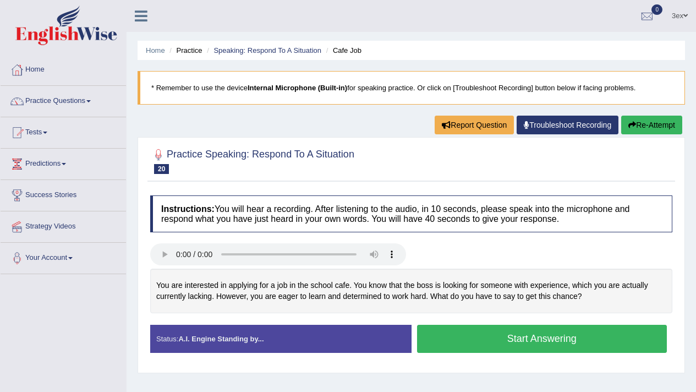
click at [203, 280] on div "You are interested in applying for a job in the school cafe. You know that the …" at bounding box center [411, 291] width 522 height 45
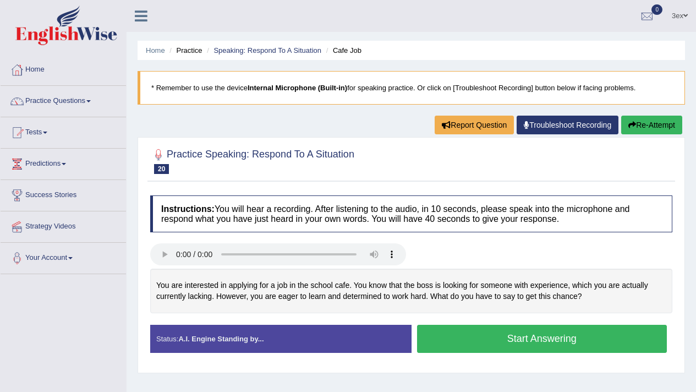
click at [203, 275] on div "You are interested in applying for a job in the school cafe. You know that the …" at bounding box center [411, 291] width 522 height 45
click at [203, 267] on div at bounding box center [278, 255] width 256 height 25
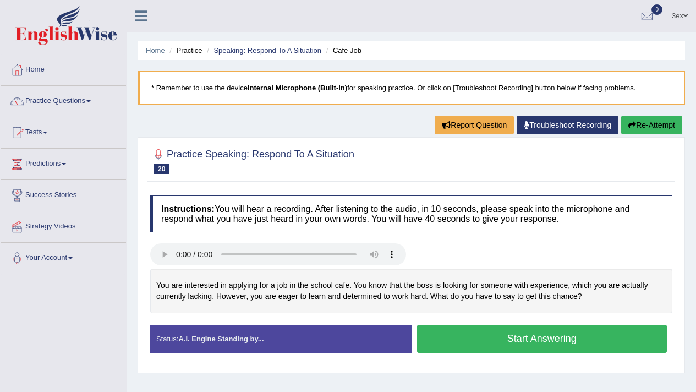
click at [203, 267] on div at bounding box center [278, 255] width 256 height 25
click at [203, 270] on div "You are interested in applying for a job in the school cafe. You know that the …" at bounding box center [411, 291] width 522 height 45
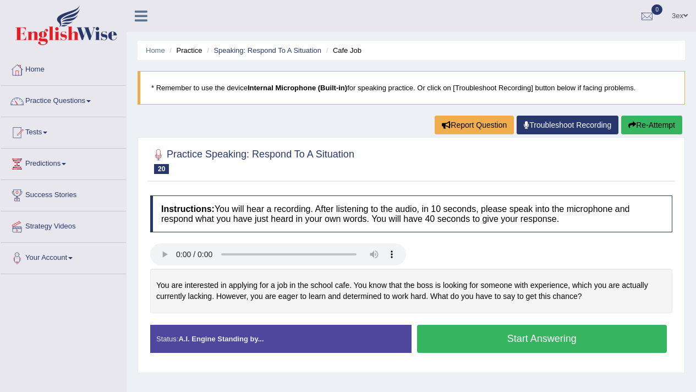
click at [203, 270] on div "You are interested in applying for a job in the school cafe. You know that the …" at bounding box center [411, 291] width 522 height 45
click at [199, 267] on div at bounding box center [278, 255] width 256 height 25
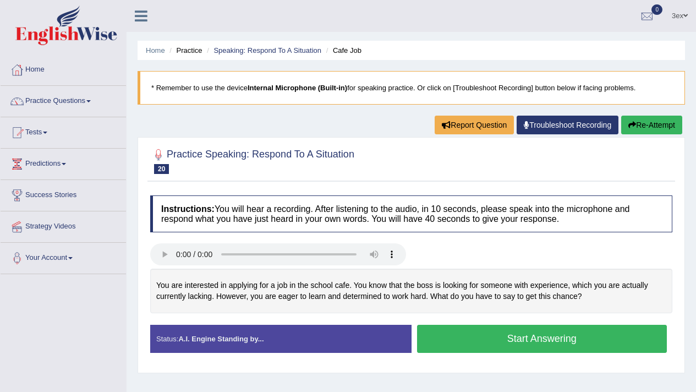
click at [199, 267] on div at bounding box center [278, 255] width 256 height 25
click at [199, 268] on div at bounding box center [278, 255] width 256 height 25
click at [199, 270] on div "You are interested in applying for a job in the school cafe. You know that the …" at bounding box center [411, 291] width 522 height 45
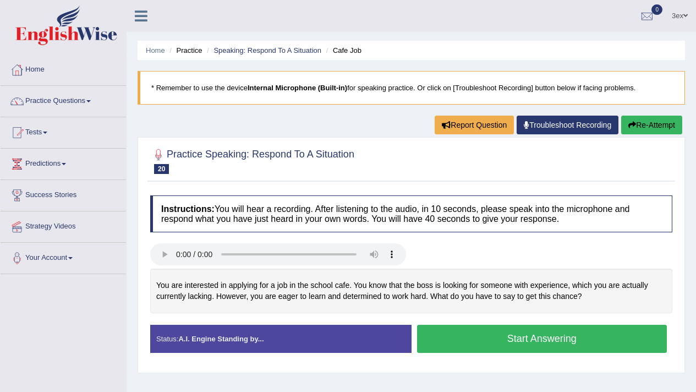
click at [199, 270] on div "You are interested in applying for a job in the school cafe. You know that the …" at bounding box center [411, 291] width 522 height 45
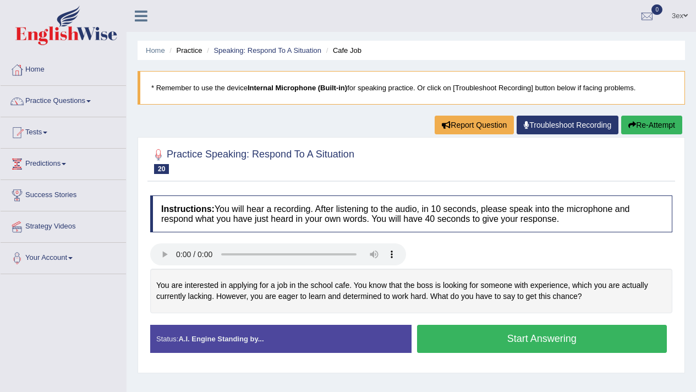
click at [199, 270] on div "You are interested in applying for a job in the school cafe. You know that the …" at bounding box center [411, 291] width 522 height 45
click at [199, 273] on div "You are interested in applying for a job in the school cafe. You know that the …" at bounding box center [411, 291] width 522 height 45
click at [199, 277] on div "You are interested in applying for a job in the school cafe. You know that the …" at bounding box center [411, 291] width 522 height 45
click at [215, 296] on div "You are interested in applying for a job in the school cafe. You know that the …" at bounding box center [411, 291] width 522 height 45
click at [215, 295] on div "You are interested in applying for a job in the school cafe. You know that the …" at bounding box center [411, 291] width 522 height 45
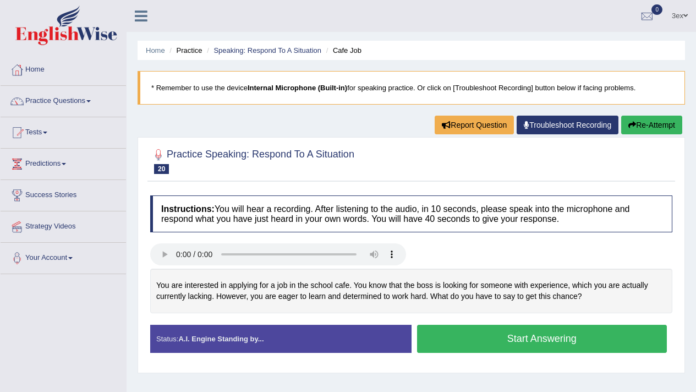
click at [215, 295] on div "You are interested in applying for a job in the school cafe. You know that the …" at bounding box center [411, 291] width 522 height 45
click at [215, 292] on div "You are interested in applying for a job in the school cafe. You know that the …" at bounding box center [411, 291] width 522 height 45
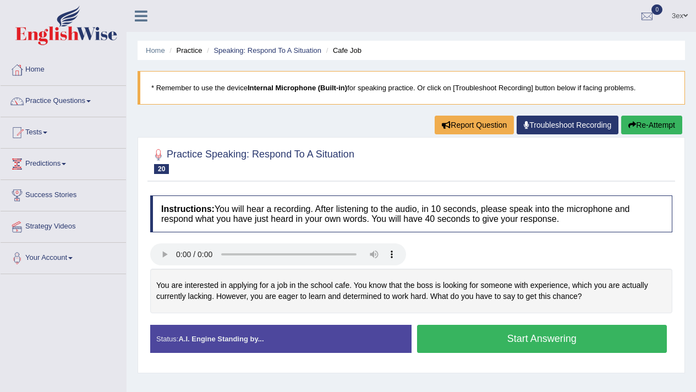
click at [215, 294] on div "You are interested in applying for a job in the school cafe. You know that the …" at bounding box center [411, 291] width 522 height 45
click at [215, 296] on div "You are interested in applying for a job in the school cafe. You know that the …" at bounding box center [411, 291] width 522 height 45
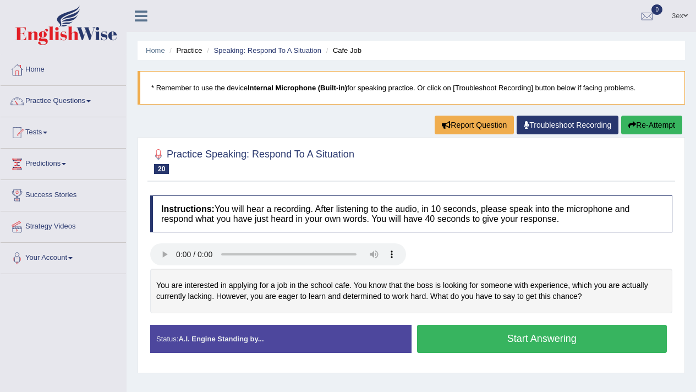
click at [215, 297] on div "You are interested in applying for a job in the school cafe. You know that the …" at bounding box center [411, 291] width 522 height 45
click at [215, 292] on div "You are interested in applying for a job in the school cafe. You know that the …" at bounding box center [411, 291] width 522 height 45
click at [215, 294] on div "You are interested in applying for a job in the school cafe. You know that the …" at bounding box center [411, 291] width 522 height 45
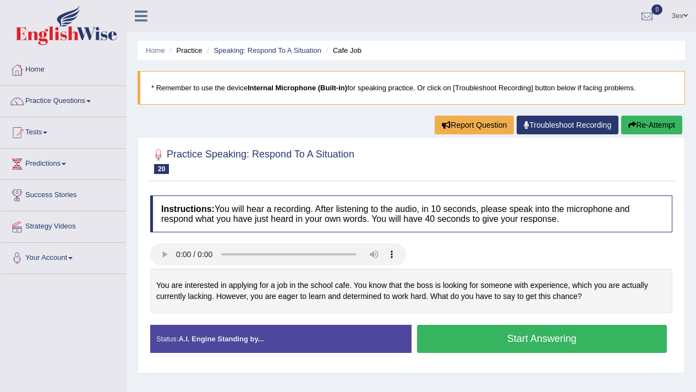
click at [215, 294] on div "You are interested in applying for a job in the school cafe. You know that the …" at bounding box center [411, 291] width 522 height 45
click at [215, 298] on div "You are interested in applying for a job in the school cafe. You know that the …" at bounding box center [411, 291] width 522 height 45
click at [215, 300] on div "You are interested in applying for a job in the school cafe. You know that the …" at bounding box center [411, 291] width 522 height 45
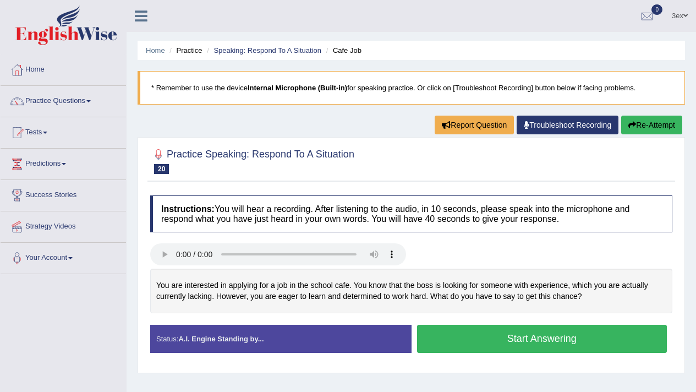
click at [203, 277] on div "You are interested in applying for a job in the school cafe. You know that the …" at bounding box center [411, 291] width 522 height 45
click at [203, 278] on div "You are interested in applying for a job in the school cafe. You know that the …" at bounding box center [411, 291] width 522 height 45
click at [203, 283] on div "You are interested in applying for a job in the school cafe. You know that the …" at bounding box center [411, 291] width 522 height 45
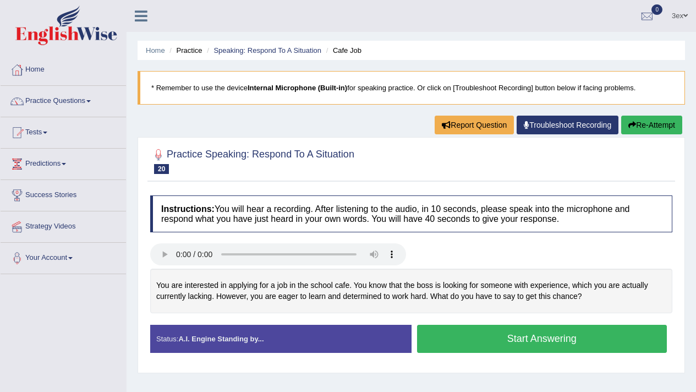
click at [203, 283] on div "You are interested in applying for a job in the school cafe. You know that the …" at bounding box center [411, 291] width 522 height 45
click at [203, 288] on div "You are interested in applying for a job in the school cafe. You know that the …" at bounding box center [411, 291] width 522 height 45
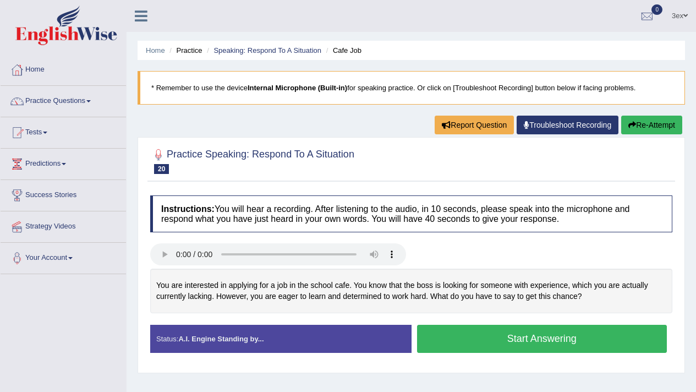
click at [203, 288] on div "You are interested in applying for a job in the school cafe. You know that the …" at bounding box center [411, 291] width 522 height 45
click at [203, 282] on div "You are interested in applying for a job in the school cafe. You know that the …" at bounding box center [411, 291] width 522 height 45
click at [203, 278] on div "You are interested in applying for a job in the school cafe. You know that the …" at bounding box center [411, 291] width 522 height 45
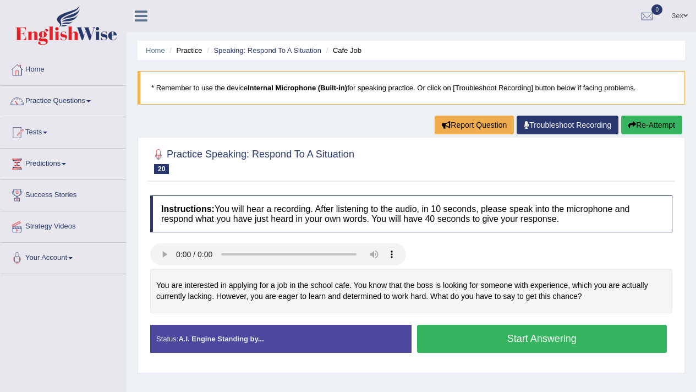
click at [203, 278] on div "You are interested in applying for a job in the school cafe. You know that the …" at bounding box center [411, 291] width 522 height 45
click at [203, 272] on div "You are interested in applying for a job in the school cafe. You know that the …" at bounding box center [411, 291] width 522 height 45
click at [203, 241] on div "Instructions: You will hear a recording. After listening to the audio, in 10 se…" at bounding box center [411, 278] width 528 height 177
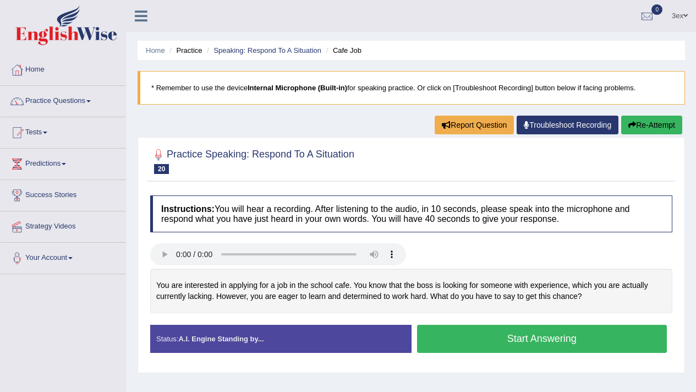
click at [203, 239] on div "Instructions: You will hear a recording. After listening to the audio, in 10 se…" at bounding box center [411, 278] width 528 height 177
click at [203, 236] on div "Instructions: You will hear a recording. After listening to the audio, in 10 se…" at bounding box center [411, 278] width 528 height 177
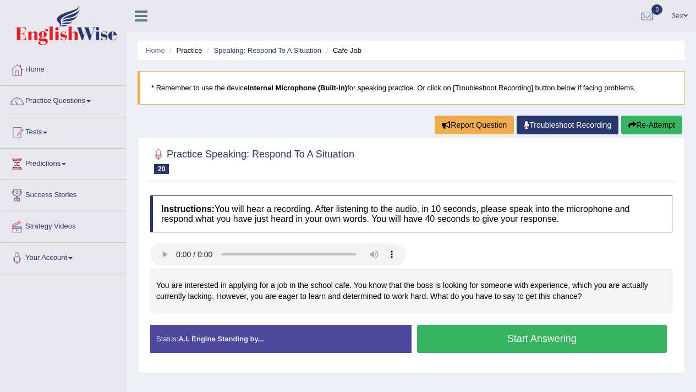
click at [203, 236] on div "Instructions: You will hear a recording. After listening to the audio, in 10 se…" at bounding box center [411, 278] width 528 height 177
click at [203, 238] on div "Instructions: You will hear a recording. After listening to the audio, in 10 se…" at bounding box center [411, 278] width 528 height 177
click at [203, 233] on div "Instructions: You will hear a recording. After listening to the audio, in 10 se…" at bounding box center [411, 278] width 528 height 177
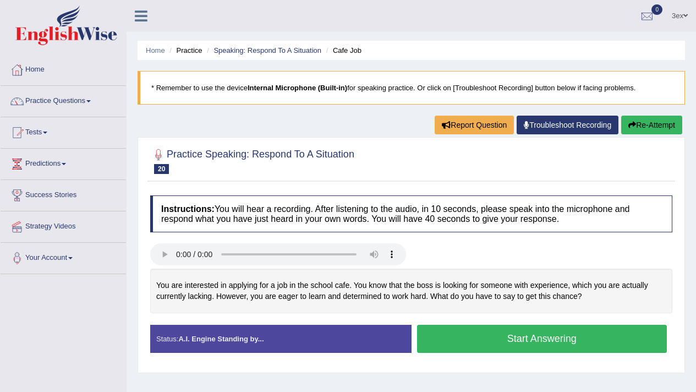
click at [203, 233] on div "Instructions: You will hear a recording. After listening to the audio, in 10 se…" at bounding box center [411, 278] width 528 height 177
click at [203, 212] on b "Instructions:" at bounding box center [187, 208] width 53 height 9
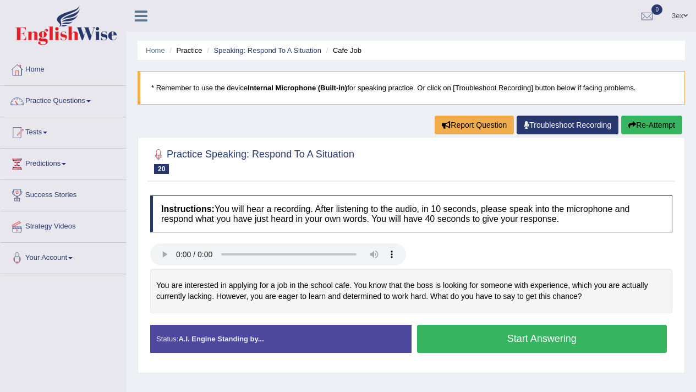
click at [203, 199] on h4 "Instructions: You will hear a recording. After listening to the audio, in 10 se…" at bounding box center [411, 213] width 522 height 37
click at [203, 203] on h4 "Instructions: You will hear a recording. After listening to the audio, in 10 se…" at bounding box center [411, 213] width 522 height 37
click at [203, 195] on h4 "Instructions: You will hear a recording. After listening to the audio, in 10 se…" at bounding box center [411, 213] width 522 height 37
click at [203, 188] on div "Practice Speaking: Respond To A Situation 20 Cafe Job Instructions: You will he…" at bounding box center [412, 255] width 548 height 236
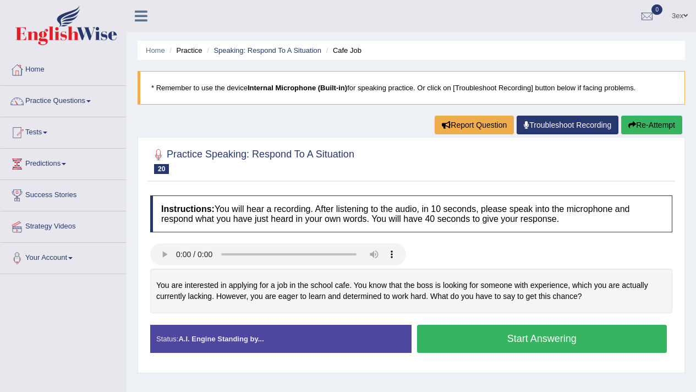
click at [203, 192] on div "Instructions: You will hear a recording. After listening to the audio, in 10 se…" at bounding box center [411, 278] width 528 height 177
click at [203, 191] on div "Instructions: You will hear a recording. After listening to the audio, in 10 se…" at bounding box center [411, 278] width 528 height 177
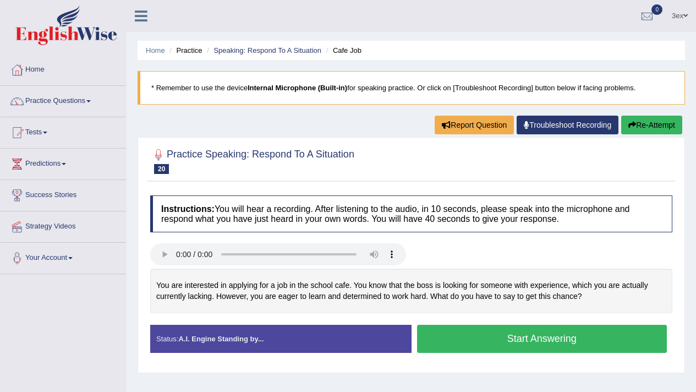
click at [203, 161] on h2 "Practice Speaking: Respond To A Situation 20 Cafe Job" at bounding box center [252, 160] width 204 height 28
click at [203, 151] on h2 "Practice Speaking: Respond To A Situation 20 Cafe Job" at bounding box center [252, 160] width 204 height 28
click at [203, 135] on div "Home Practice Speaking: Respond To A Situation Cafe Job * Remember to use the d…" at bounding box center [412, 275] width 570 height 550
click at [203, 126] on div "Home Practice Speaking: Respond To A Situation Cafe Job * Remember to use the d…" at bounding box center [412, 275] width 570 height 550
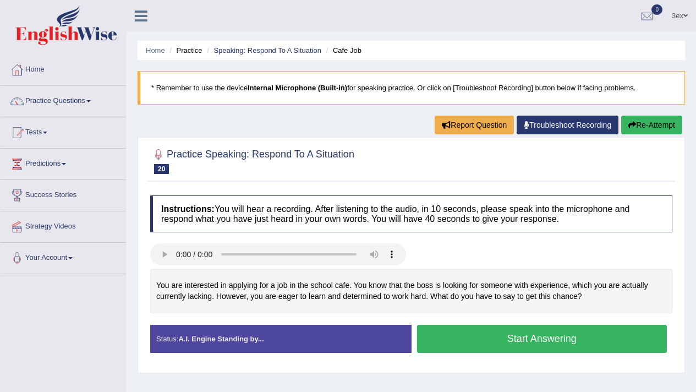
click at [203, 126] on div "Home Practice Speaking: Respond To A Situation Cafe Job * Remember to use the d…" at bounding box center [412, 275] width 570 height 550
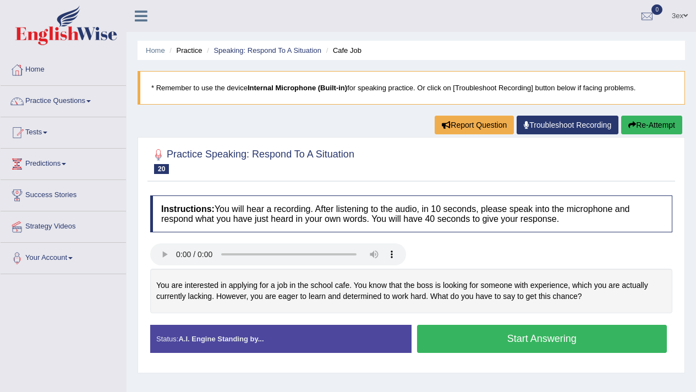
click at [203, 126] on div "Home Practice Speaking: Respond To A Situation Cafe Job * Remember to use the d…" at bounding box center [412, 275] width 570 height 550
click at [203, 80] on blockquote "* Remember to use the device Internal Microphone (Built-in) for speaking practi…" at bounding box center [412, 88] width 548 height 34
click at [203, 69] on div "Home Practice Speaking: Respond To A Situation Cafe Job * Remember to use the d…" at bounding box center [412, 275] width 570 height 550
click at [203, 59] on ul "Home Practice Speaking: Respond To A Situation Cafe Job" at bounding box center [412, 50] width 548 height 19
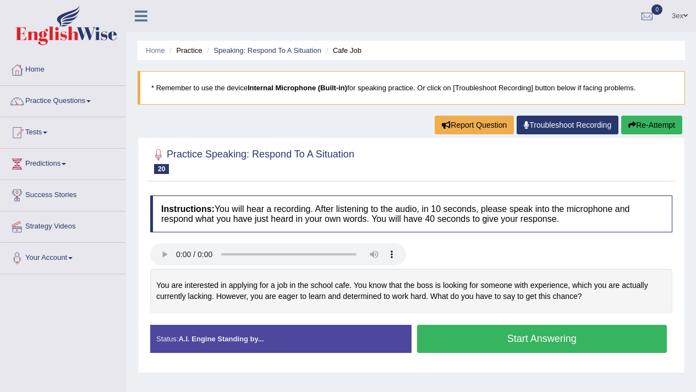
click at [202, 54] on li "Practice" at bounding box center [184, 50] width 35 height 10
click at [202, 55] on li "Practice" at bounding box center [184, 50] width 35 height 10
click at [203, 42] on ul "Home Practice Speaking: Respond To A Situation Cafe Job" at bounding box center [412, 50] width 548 height 19
click at [203, 43] on ul "Home Practice Speaking: Respond To A Situation Cafe Job" at bounding box center [412, 50] width 548 height 19
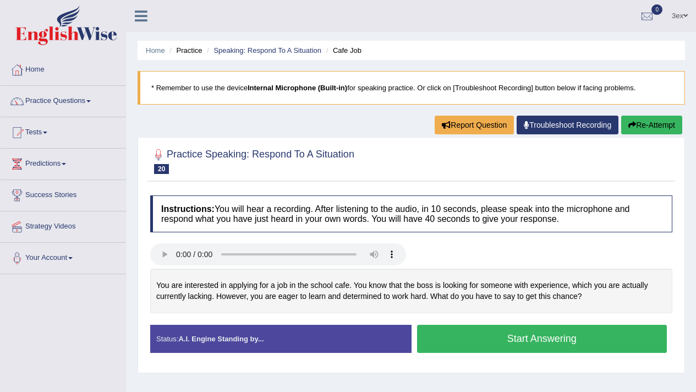
click at [203, 43] on ul "Home Practice Speaking: Respond To A Situation Cafe Job" at bounding box center [412, 50] width 548 height 19
click at [203, 36] on div "Home Practice Speaking: Respond To A Situation Cafe Job * Remember to use the d…" at bounding box center [412, 275] width 570 height 550
click at [203, 34] on div "Home Practice Speaking: Respond To A Situation Cafe Job * Remember to use the d…" at bounding box center [412, 275] width 570 height 550
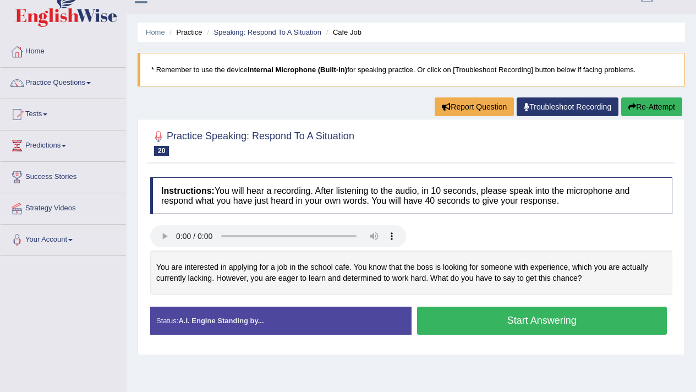
scroll to position [50, 0]
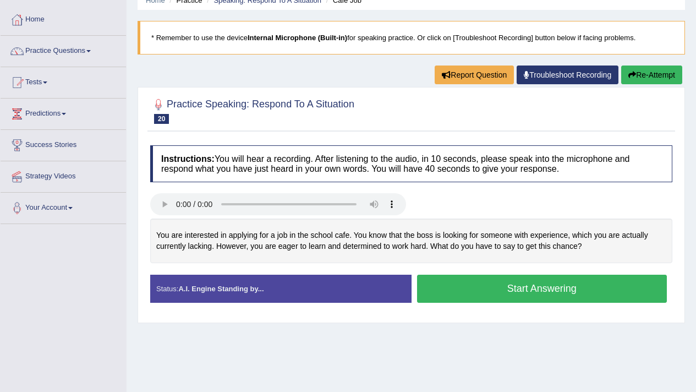
click at [275, 182] on h4 "Instructions: You will hear a recording. After listening to the audio, in 10 se…" at bounding box center [411, 163] width 522 height 37
click at [275, 181] on h4 "Instructions: You will hear a recording. After listening to the audio, in 10 se…" at bounding box center [411, 163] width 522 height 37
click at [275, 166] on h4 "Instructions: You will hear a recording. After listening to the audio, in 10 se…" at bounding box center [411, 163] width 522 height 37
click at [275, 168] on h4 "Instructions: You will hear a recording. After listening to the audio, in 10 se…" at bounding box center [411, 163] width 522 height 37
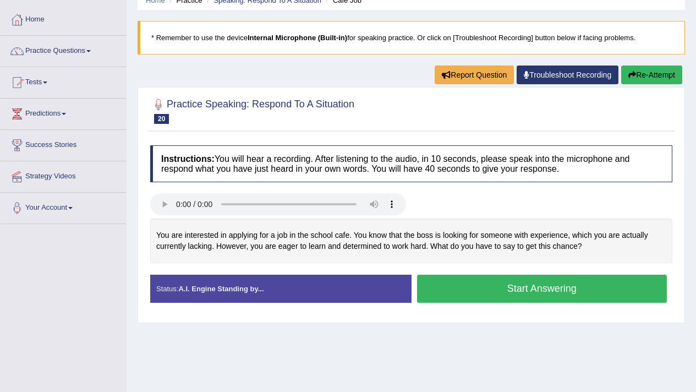
click at [275, 168] on h4 "Instructions: You will hear a recording. After listening to the audio, in 10 se…" at bounding box center [411, 163] width 522 height 37
click at [275, 175] on h4 "Instructions: You will hear a recording. After listening to the audio, in 10 se…" at bounding box center [411, 163] width 522 height 37
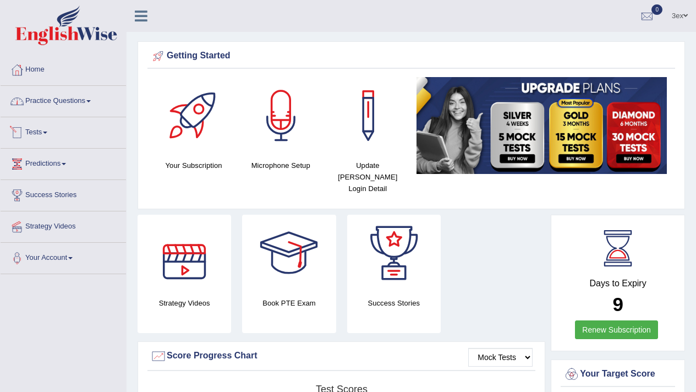
click at [44, 109] on link "Practice Questions" at bounding box center [63, 100] width 125 height 28
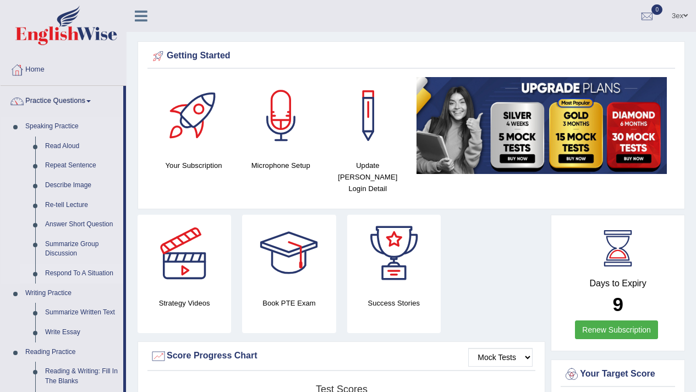
click at [64, 275] on link "Respond To A Situation" at bounding box center [81, 274] width 83 height 20
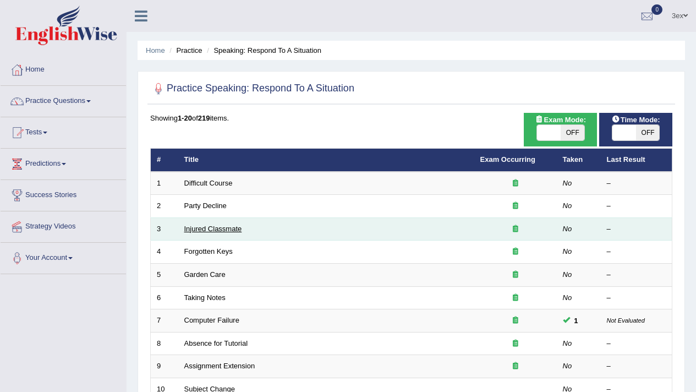
click at [191, 231] on link "Injured Classmate" at bounding box center [213, 229] width 58 height 8
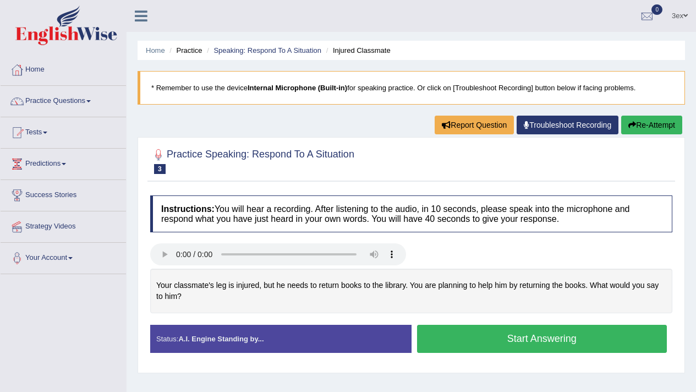
click at [143, 15] on icon at bounding box center [141, 16] width 13 height 14
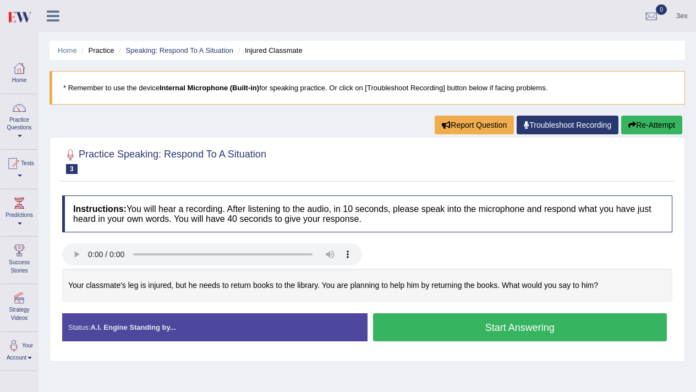
click at [228, 238] on div "Instructions: You will hear a recording. After listening to the audio, in 10 se…" at bounding box center [367, 273] width 616 height 166
click at [228, 237] on div "Instructions: You will hear a recording. After listening to the audio, in 10 se…" at bounding box center [367, 273] width 616 height 166
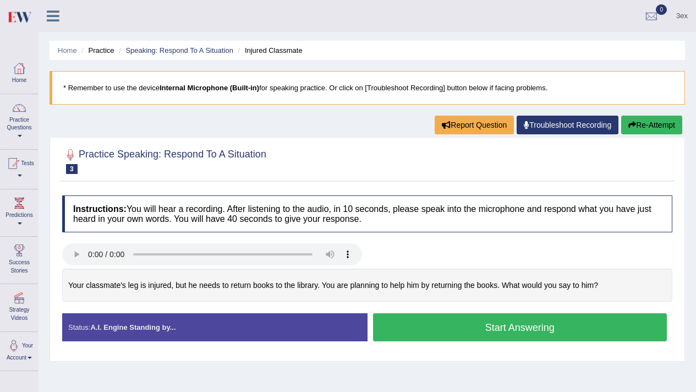
click at [228, 237] on div "Instructions: You will hear a recording. After listening to the audio, in 10 se…" at bounding box center [367, 273] width 616 height 166
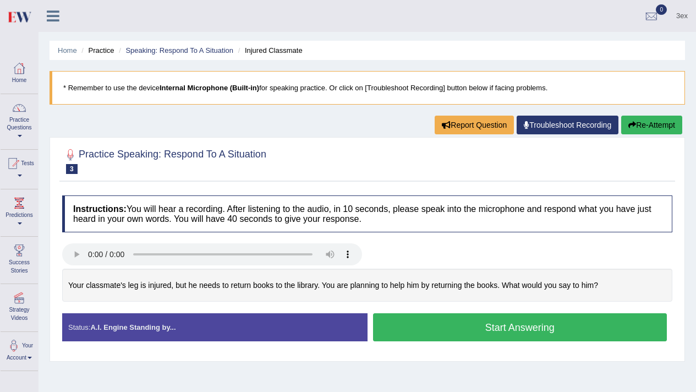
click at [228, 237] on div "Instructions: You will hear a recording. After listening to the audio, in 10 se…" at bounding box center [367, 273] width 616 height 166
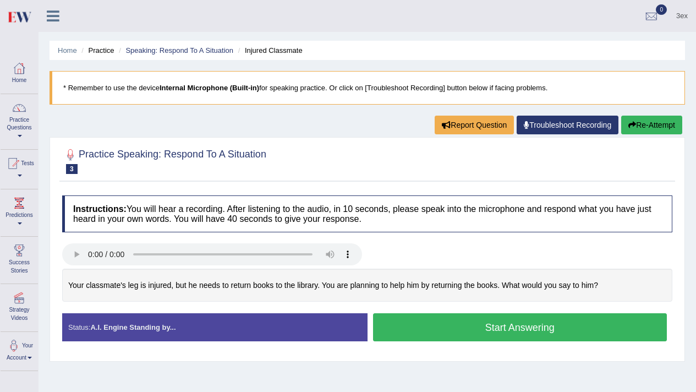
click at [228, 237] on div "Instructions: You will hear a recording. After listening to the audio, in 10 se…" at bounding box center [367, 273] width 616 height 166
click at [228, 238] on div "Instructions: You will hear a recording. After listening to the audio, in 10 se…" at bounding box center [367, 273] width 616 height 166
click at [228, 239] on div "Instructions: You will hear a recording. After listening to the audio, in 10 se…" at bounding box center [367, 273] width 616 height 166
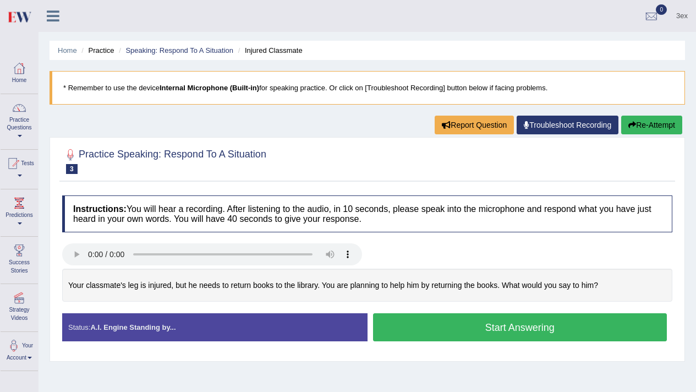
click at [228, 239] on div "Instructions: You will hear a recording. After listening to the audio, in 10 se…" at bounding box center [367, 273] width 616 height 166
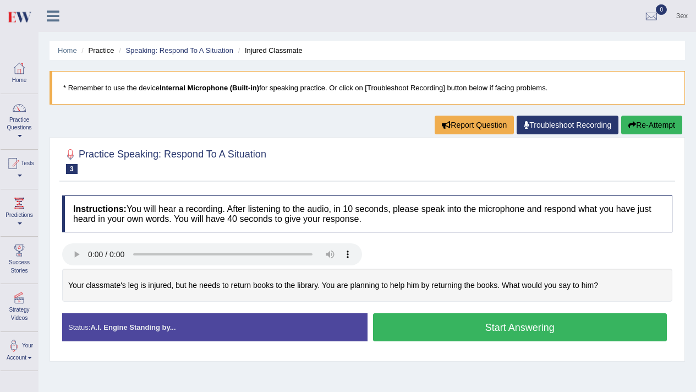
click at [228, 242] on div "Instructions: You will hear a recording. After listening to the audio, in 10 se…" at bounding box center [367, 273] width 616 height 166
click at [228, 237] on div "Instructions: You will hear a recording. After listening to the audio, in 10 se…" at bounding box center [367, 273] width 616 height 166
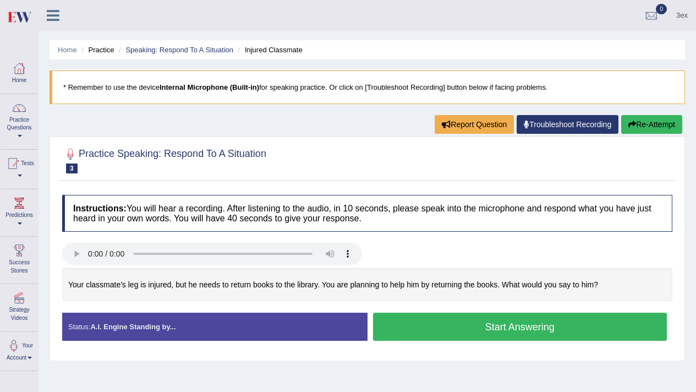
scroll to position [2, 0]
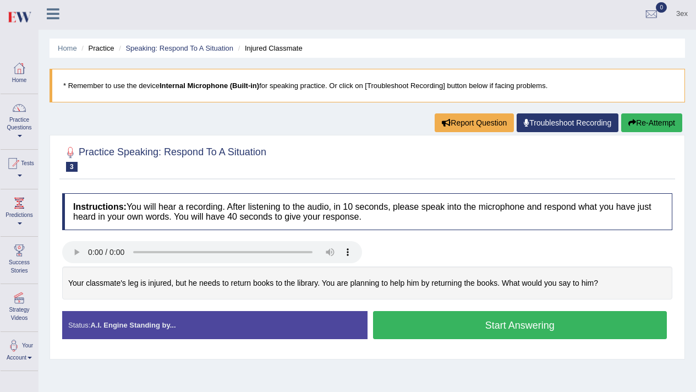
click at [251, 378] on div "Home Practice Speaking: Respond To A Situation Injured Classmate * Remember to …" at bounding box center [368, 273] width 658 height 550
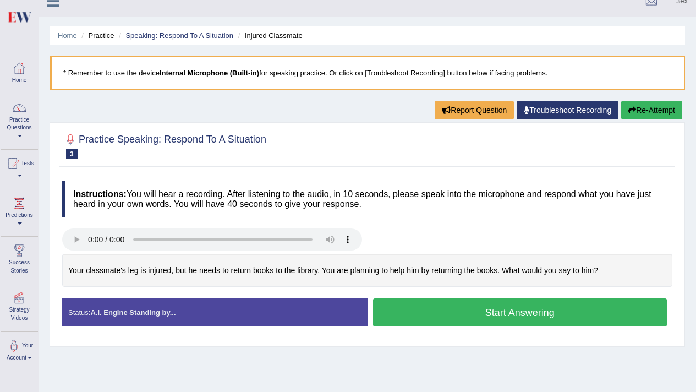
scroll to position [13, 0]
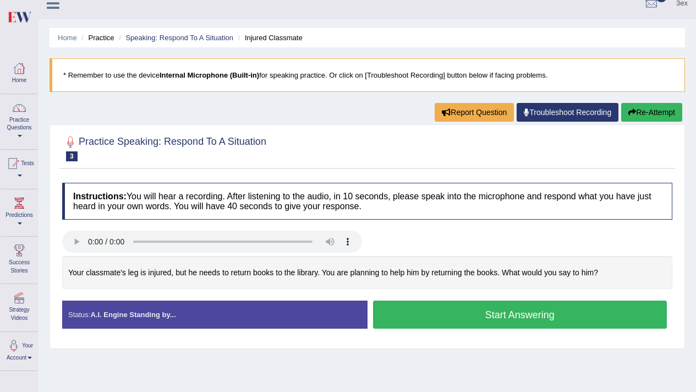
click at [467, 190] on h4 "Instructions: You will hear a recording. After listening to the audio, in 10 se…" at bounding box center [367, 201] width 610 height 37
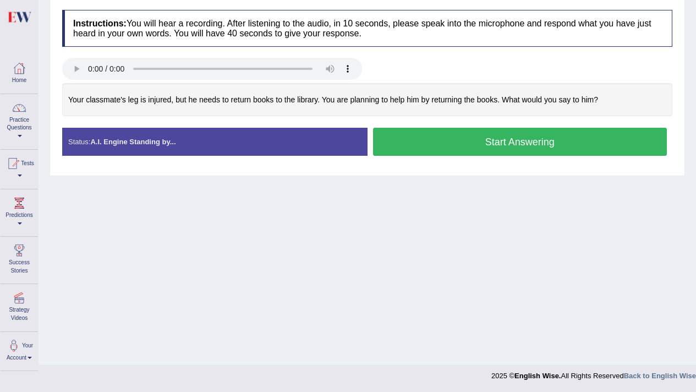
scroll to position [67, 0]
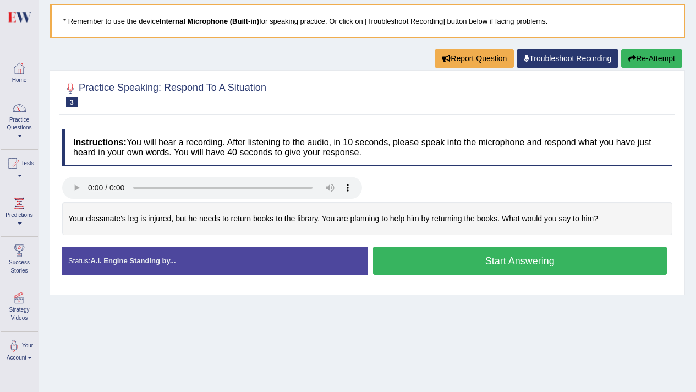
click at [495, 391] on div "Home Practice Speaking: Respond To A Situation Injured Classmate * Remember to …" at bounding box center [368, 208] width 658 height 550
drag, startPoint x: 172, startPoint y: 233, endPoint x: 168, endPoint y: 222, distance: 11.7
click at [168, 222] on div "Your classmate's leg is injured, but he needs to return books to the library. Y…" at bounding box center [367, 219] width 610 height 34
click at [168, 234] on div "Your classmate's leg is injured, but he needs to return books to the library. Y…" at bounding box center [367, 219] width 610 height 34
click at [177, 233] on div "Your classmate's leg is injured, but he needs to return books to the library. Y…" at bounding box center [367, 219] width 610 height 34
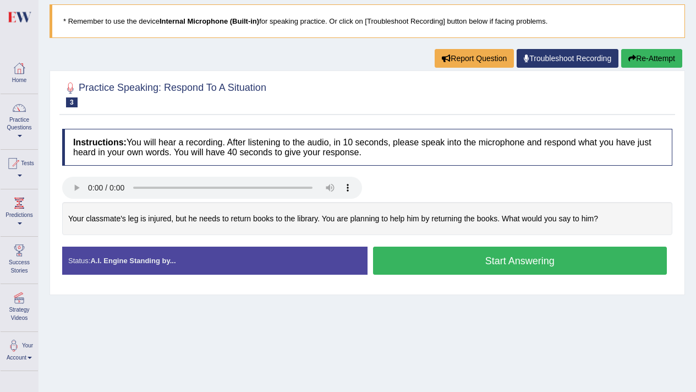
click at [177, 233] on div "Your classmate's leg is injured, but he needs to return books to the library. Y…" at bounding box center [367, 219] width 610 height 34
click at [176, 233] on div "Your classmate's leg is injured, but he needs to return books to the library. Y…" at bounding box center [367, 219] width 610 height 34
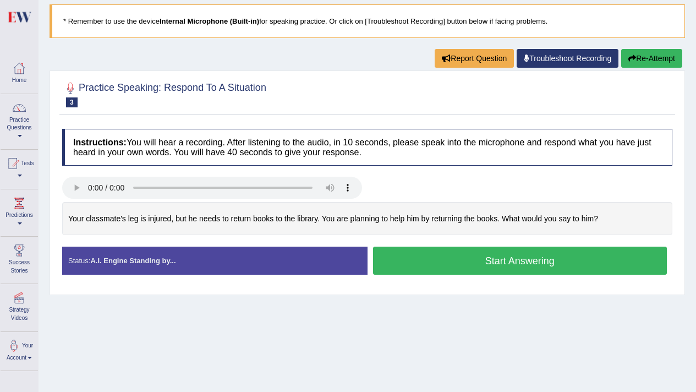
click at [176, 218] on div "Your classmate's leg is injured, but he needs to return books to the library. Y…" at bounding box center [367, 219] width 610 height 34
click at [176, 223] on div "Your classmate's leg is injured, but he needs to return books to the library. Y…" at bounding box center [367, 219] width 610 height 34
click at [176, 216] on div "Your classmate's leg is injured, but he needs to return books to the library. Y…" at bounding box center [367, 219] width 610 height 34
click at [177, 215] on div "Your classmate's leg is injured, but he needs to return books to the library. Y…" at bounding box center [367, 219] width 610 height 34
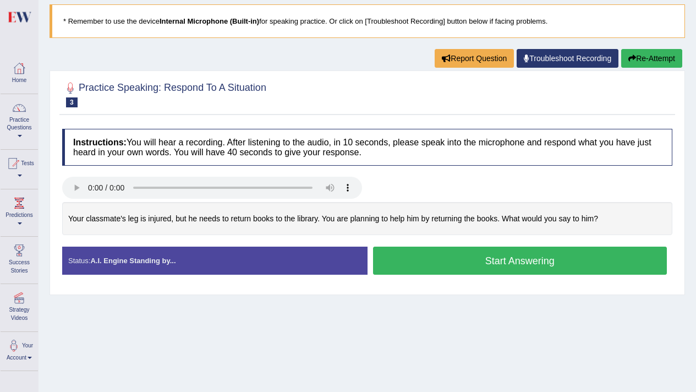
click at [177, 215] on div "Your classmate's leg is injured, but he needs to return books to the library. Y…" at bounding box center [367, 219] width 610 height 34
click at [177, 208] on div "Your classmate's leg is injured, but he needs to return books to the library. Y…" at bounding box center [367, 219] width 610 height 34
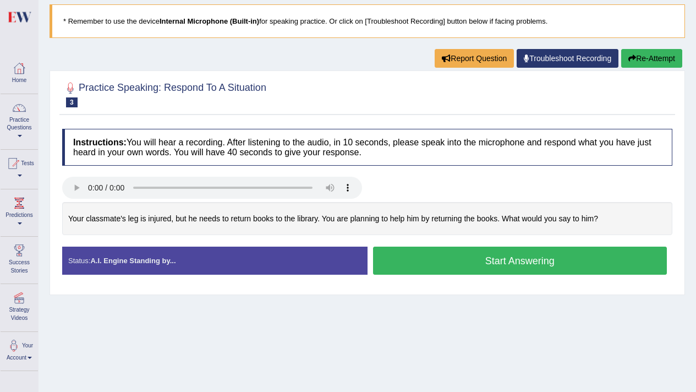
click at [177, 208] on div "Your classmate's leg is injured, but he needs to return books to the library. Y…" at bounding box center [367, 219] width 610 height 34
click at [178, 211] on div "Your classmate's leg is injured, but he needs to return books to the library. Y…" at bounding box center [367, 219] width 610 height 34
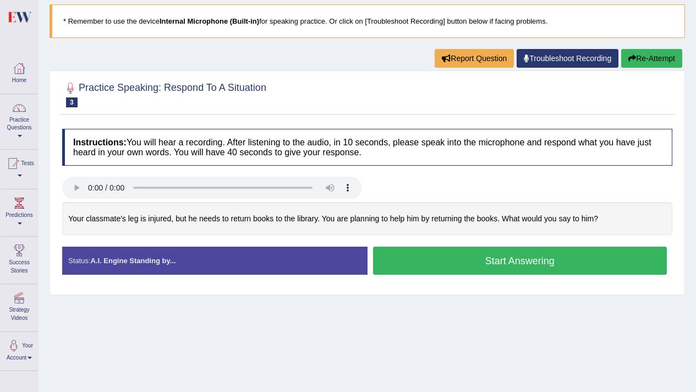
click at [178, 211] on div "Your classmate's leg is injured, but he needs to return books to the library. Y…" at bounding box center [367, 219] width 610 height 34
click at [181, 210] on div "Your classmate's leg is injured, but he needs to return books to the library. Y…" at bounding box center [367, 219] width 610 height 34
click at [182, 210] on div "Your classmate's leg is injured, but he needs to return books to the library. Y…" at bounding box center [367, 219] width 610 height 34
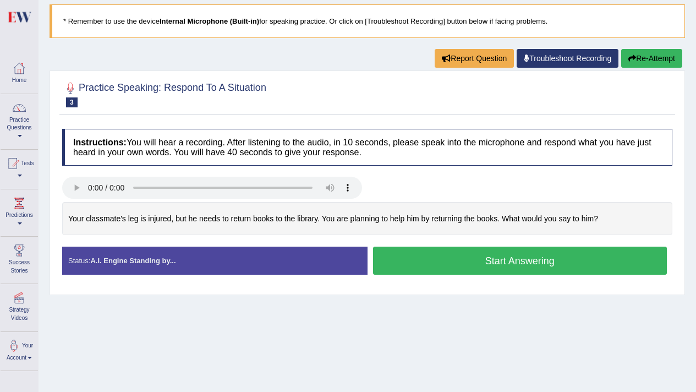
click at [182, 210] on div "Your classmate's leg is injured, but he needs to return books to the library. Y…" at bounding box center [367, 219] width 610 height 34
click at [182, 203] on div "Your classmate's leg is injured, but he needs to return books to the library. Y…" at bounding box center [367, 219] width 610 height 34
click at [182, 171] on div "Instructions: You will hear a recording. After listening to the audio, in 10 se…" at bounding box center [367, 206] width 616 height 166
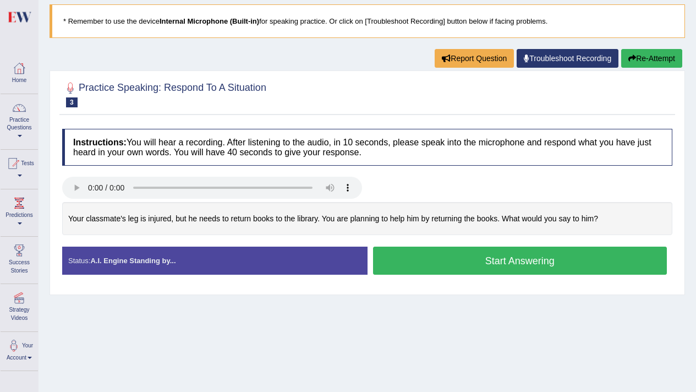
click at [182, 171] on div "Instructions: You will hear a recording. After listening to the audio, in 10 se…" at bounding box center [367, 206] width 616 height 166
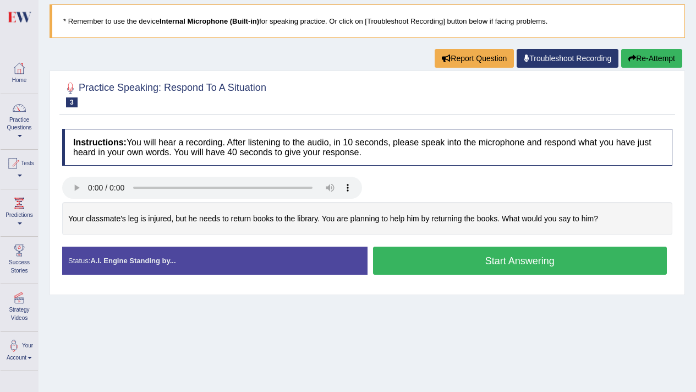
click at [182, 171] on div "Instructions: You will hear a recording. After listening to the audio, in 10 se…" at bounding box center [367, 206] width 616 height 166
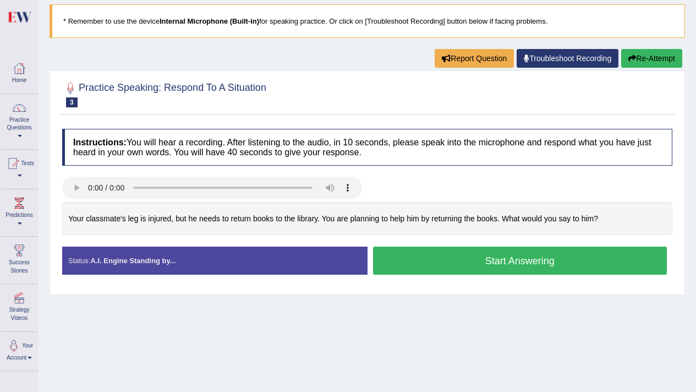
click at [182, 171] on div "Instructions: You will hear a recording. After listening to the audio, in 10 se…" at bounding box center [367, 206] width 616 height 166
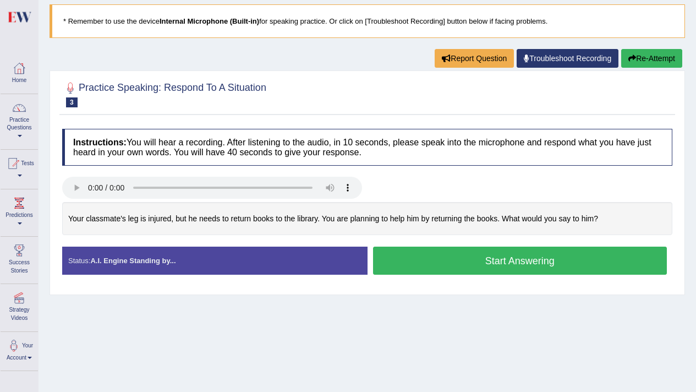
click at [182, 171] on div "Instructions: You will hear a recording. After listening to the audio, in 10 se…" at bounding box center [367, 206] width 616 height 166
click at [182, 203] on div "Your classmate's leg is injured, but he needs to return books to the library. Y…" at bounding box center [367, 219] width 610 height 34
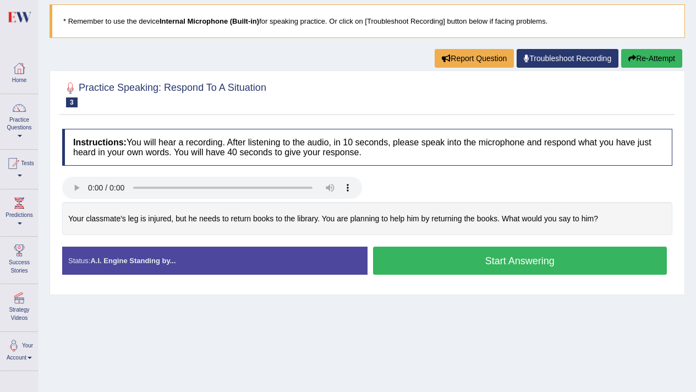
click at [182, 203] on div "Your classmate's leg is injured, but he needs to return books to the library. Y…" at bounding box center [367, 219] width 610 height 34
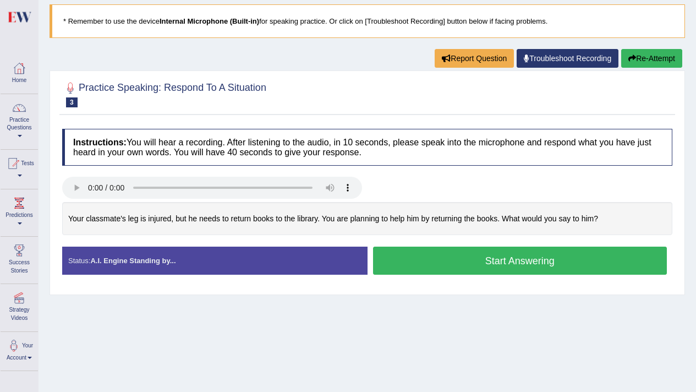
click at [182, 203] on div "Your classmate's leg is injured, but he needs to return books to the library. Y…" at bounding box center [367, 219] width 610 height 34
click at [182, 204] on div "Your classmate's leg is injured, but he needs to return books to the library. Y…" at bounding box center [367, 219] width 610 height 34
click at [182, 210] on div "Your classmate's leg is injured, but he needs to return books to the library. Y…" at bounding box center [367, 219] width 610 height 34
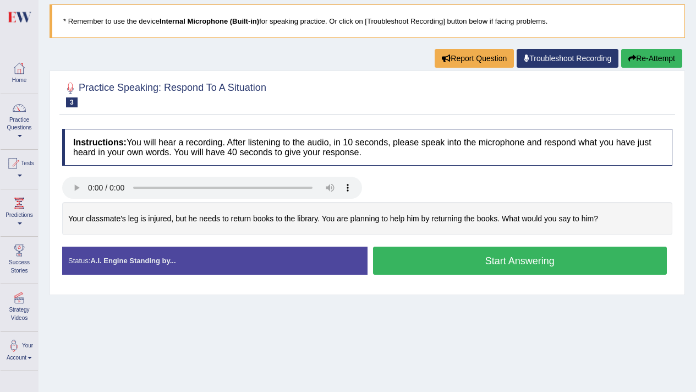
click at [182, 210] on div "Your classmate's leg is injured, but he needs to return books to the library. Y…" at bounding box center [367, 219] width 610 height 34
click at [182, 169] on div "Instructions: You will hear a recording. After listening to the audio, in 10 se…" at bounding box center [367, 206] width 616 height 166
click at [182, 165] on h4 "Instructions: You will hear a recording. After listening to the audio, in 10 se…" at bounding box center [367, 147] width 610 height 37
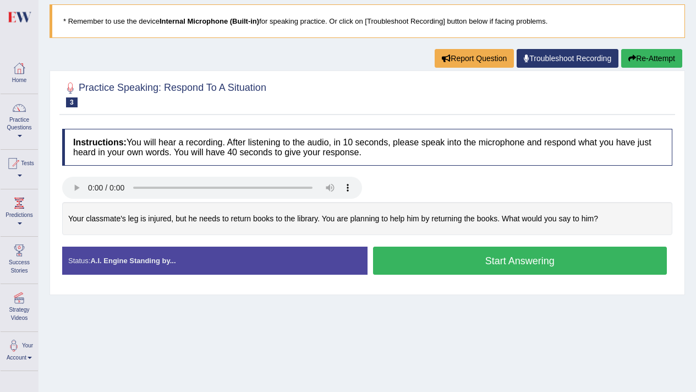
click at [197, 180] on div "Instructions: You will hear a recording. After listening to the audio, in 10 se…" at bounding box center [367, 206] width 616 height 166
click at [313, 95] on div at bounding box center [367, 94] width 610 height 34
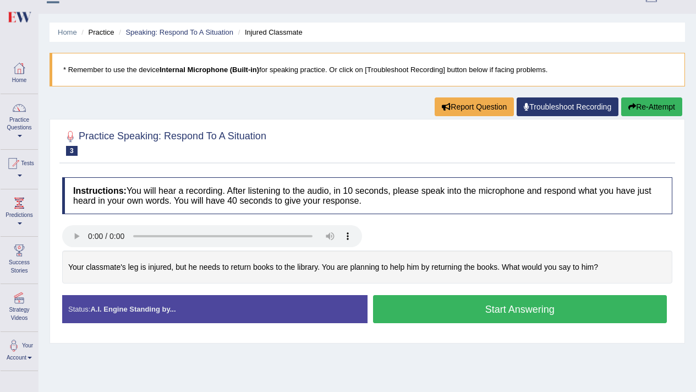
scroll to position [0, 0]
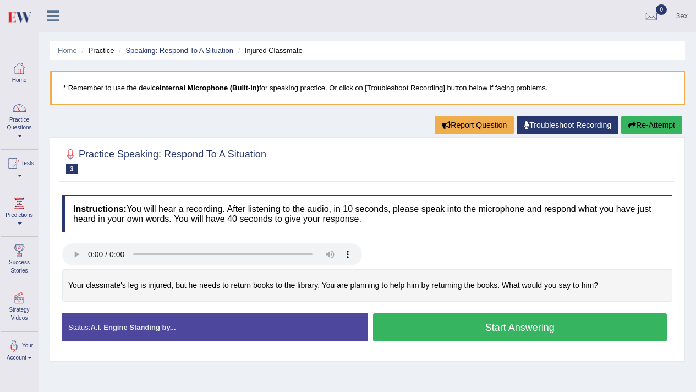
click at [609, 391] on div "Home Practice Speaking: Respond To A Situation Injured Classmate * Remember to …" at bounding box center [368, 275] width 658 height 550
click at [609, 383] on div "Home Practice Speaking: Respond To A Situation Injured Classmate * Remember to …" at bounding box center [368, 275] width 658 height 550
click at [146, 49] on link "Speaking: Respond To A Situation" at bounding box center [179, 50] width 108 height 8
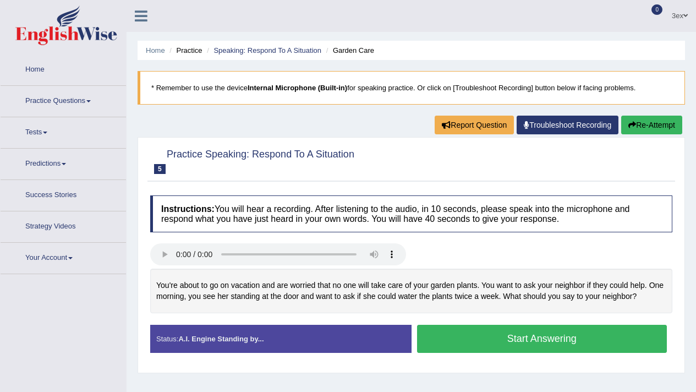
click at [237, 63] on div "Home Practice Speaking: Respond To A Situation Garden Care * Remember to use th…" at bounding box center [412, 275] width 570 height 550
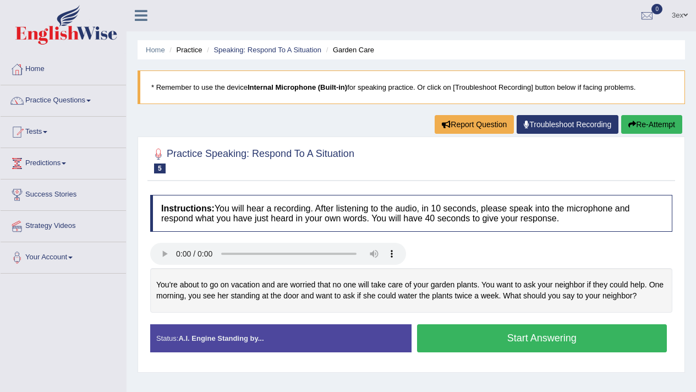
click at [237, 72] on blockquote "* Remember to use the device Internal Microphone (Built-in) for speaking practi…" at bounding box center [412, 87] width 548 height 34
click at [69, 102] on link "Practice Questions" at bounding box center [63, 99] width 125 height 28
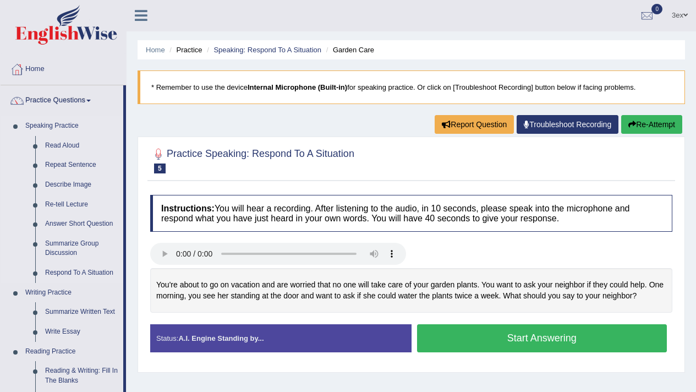
click at [11, 146] on li "Speaking Practice Read Aloud Repeat Sentence Describe Image Re-tell Lecture Ans…" at bounding box center [62, 199] width 123 height 167
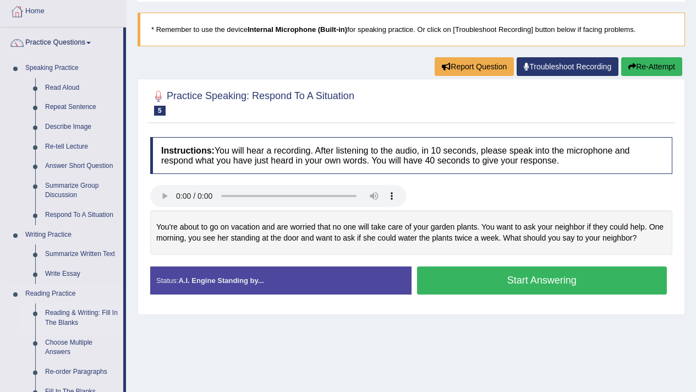
scroll to position [61, 0]
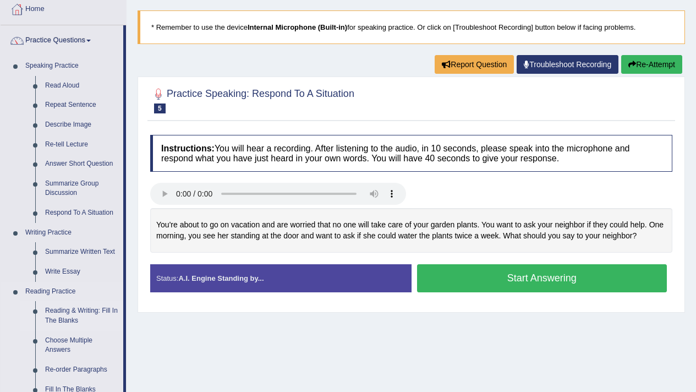
click at [76, 320] on link "Reading & Writing: Fill In The Blanks" at bounding box center [81, 315] width 83 height 29
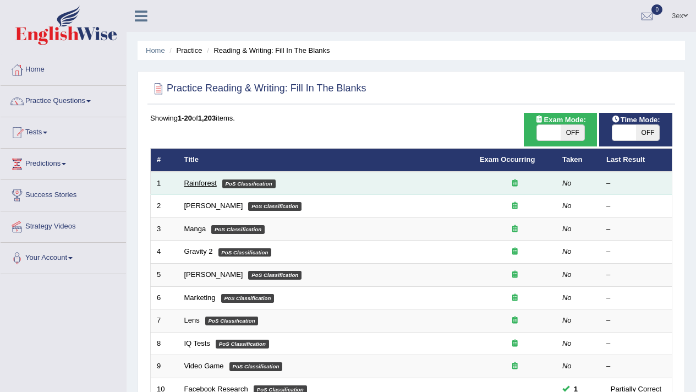
click at [208, 186] on link "Rainforest" at bounding box center [200, 183] width 32 height 8
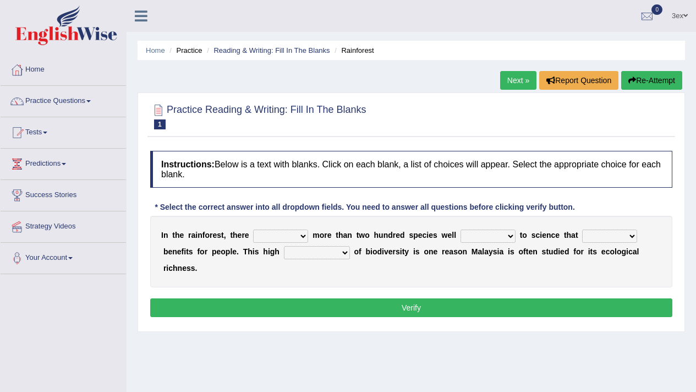
click at [282, 229] on select "have can be has is" at bounding box center [280, 235] width 55 height 13
select select "have"
click at [330, 253] on select "condensation conjunction continuity complexity" at bounding box center [317, 252] width 66 height 13
select select "complexity"
click at [477, 238] on select "knowing known knew know" at bounding box center [488, 235] width 55 height 13
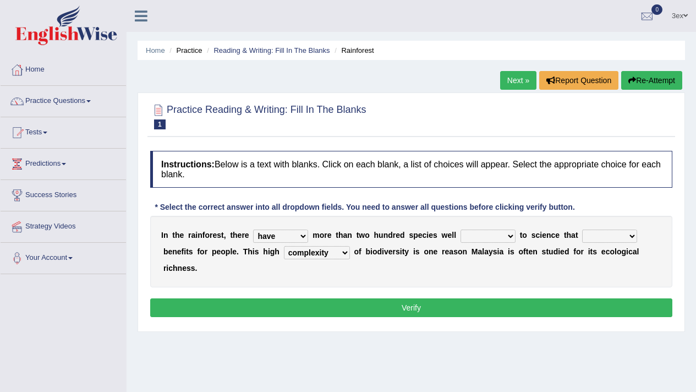
select select "known"
click at [592, 239] on select "contain contained containing contains" at bounding box center [609, 235] width 55 height 13
select select "containing"
click at [486, 309] on button "Verify" at bounding box center [411, 307] width 522 height 19
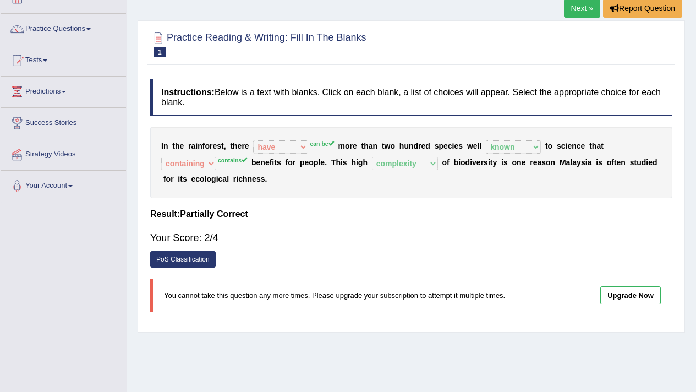
scroll to position [13, 0]
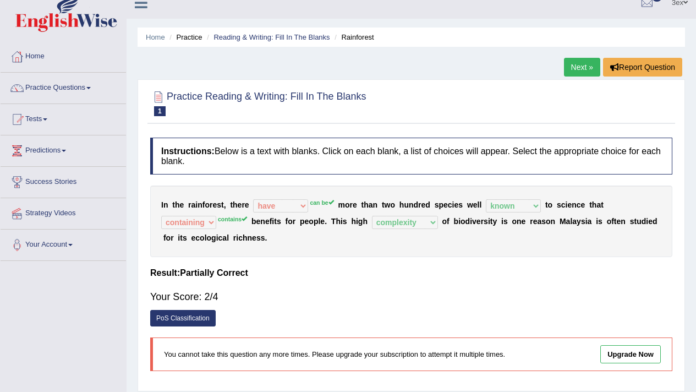
click at [577, 68] on link "Next »" at bounding box center [582, 67] width 36 height 19
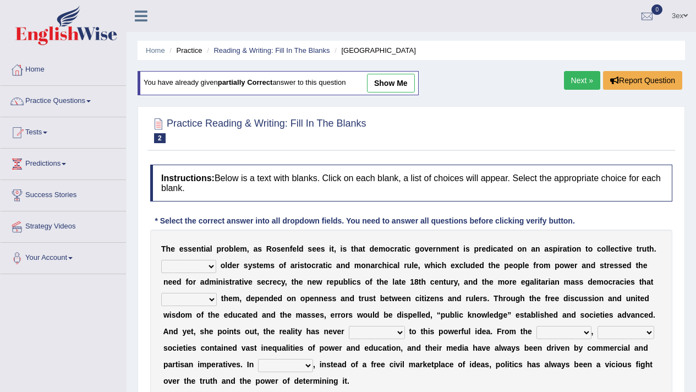
click at [576, 72] on link "Next »" at bounding box center [582, 80] width 36 height 19
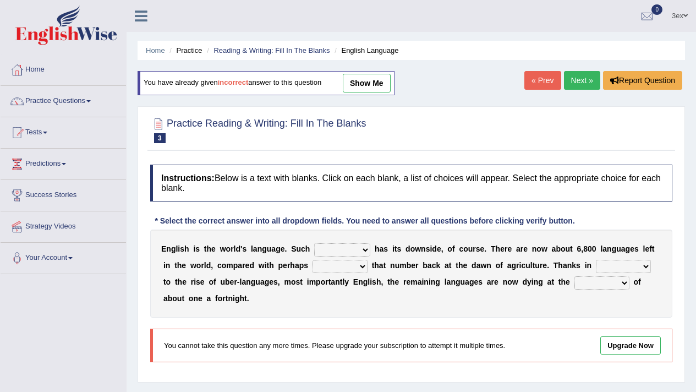
click at [183, 51] on li "Practice" at bounding box center [184, 50] width 35 height 10
click at [39, 109] on link "Practice Questions" at bounding box center [63, 100] width 125 height 28
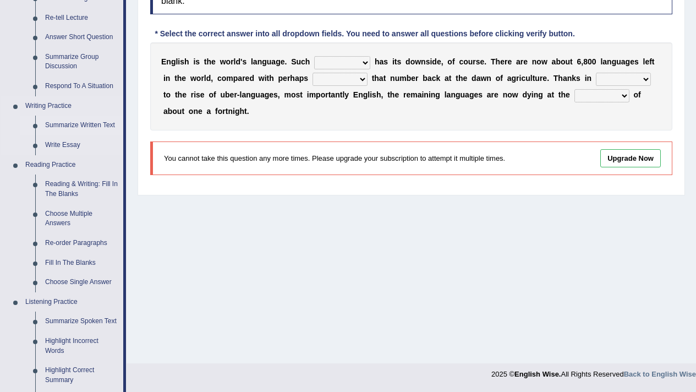
scroll to position [253, 0]
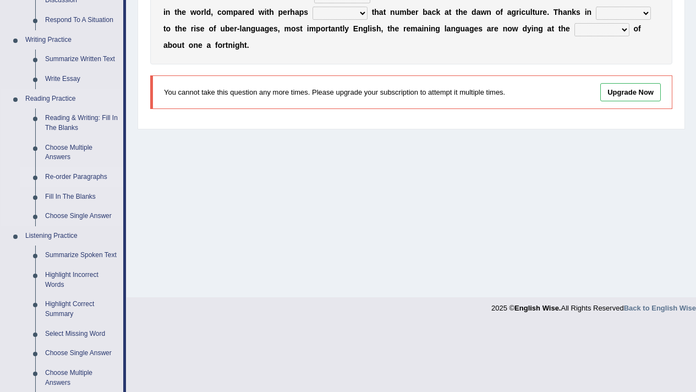
click at [70, 179] on link "Re-order Paragraphs" at bounding box center [81, 177] width 83 height 20
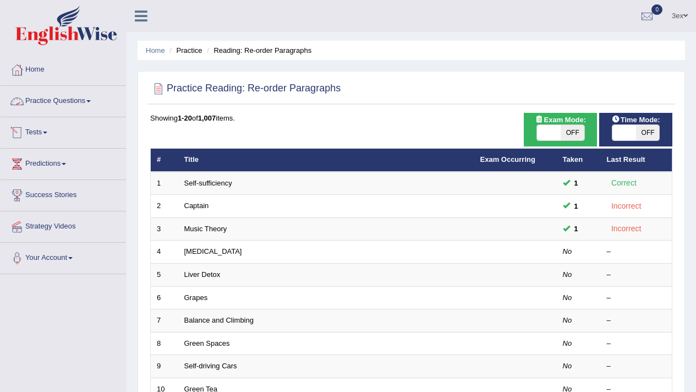
click at [67, 100] on link "Practice Questions" at bounding box center [63, 100] width 125 height 28
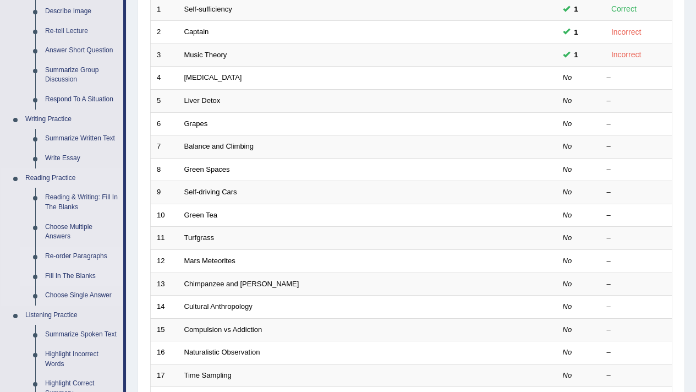
scroll to position [195, 0]
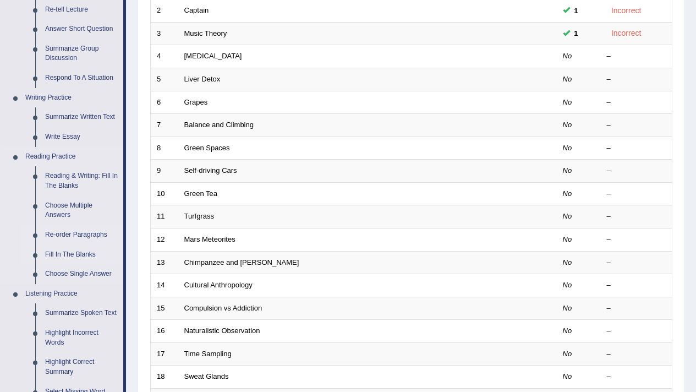
click at [81, 260] on link "Fill In The Blanks" at bounding box center [81, 255] width 83 height 20
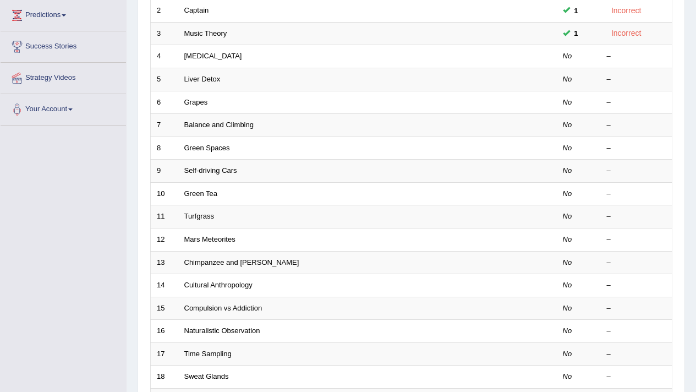
scroll to position [149, 0]
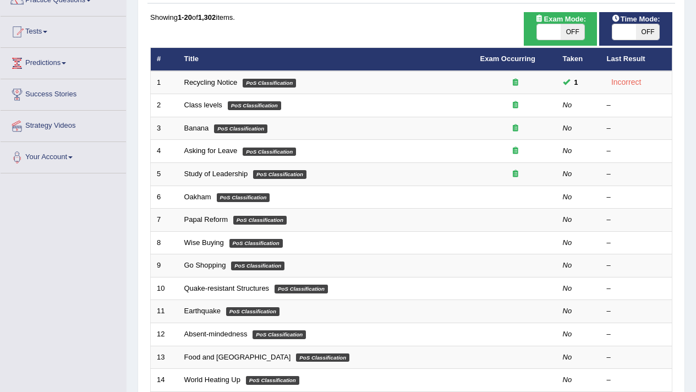
click at [199, 107] on link "Class levels" at bounding box center [203, 105] width 38 height 8
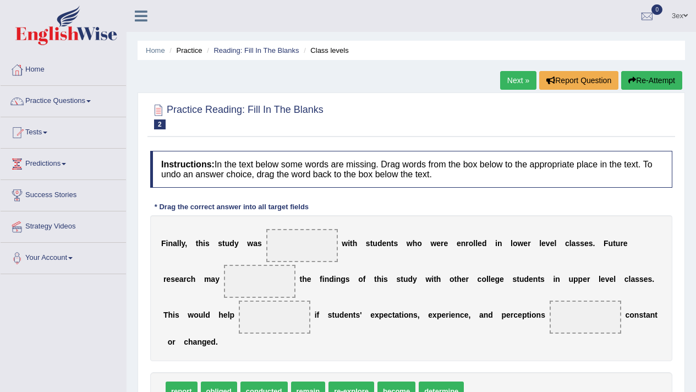
click at [299, 242] on span at bounding box center [302, 245] width 72 height 33
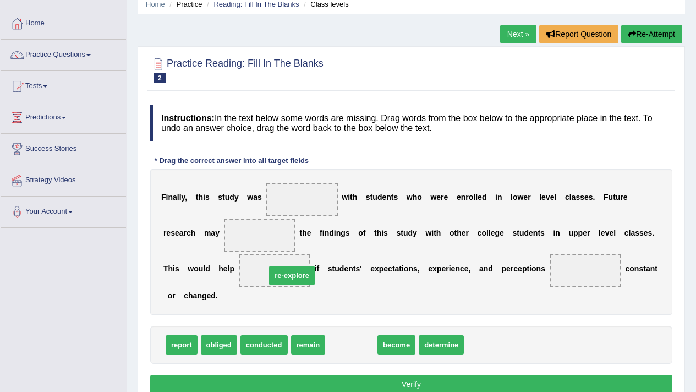
drag, startPoint x: 335, startPoint y: 346, endPoint x: 274, endPoint y: 276, distance: 92.5
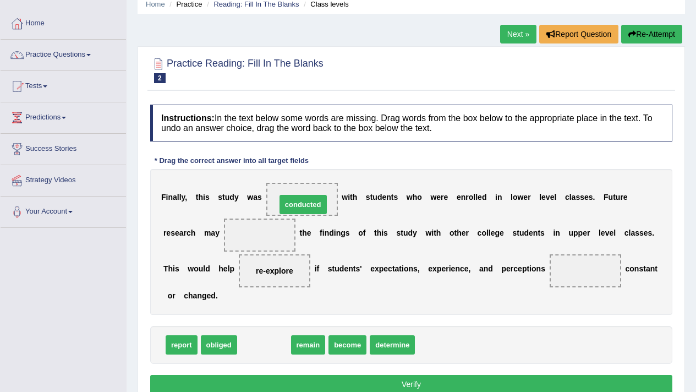
drag, startPoint x: 266, startPoint y: 347, endPoint x: 304, endPoint y: 205, distance: 146.4
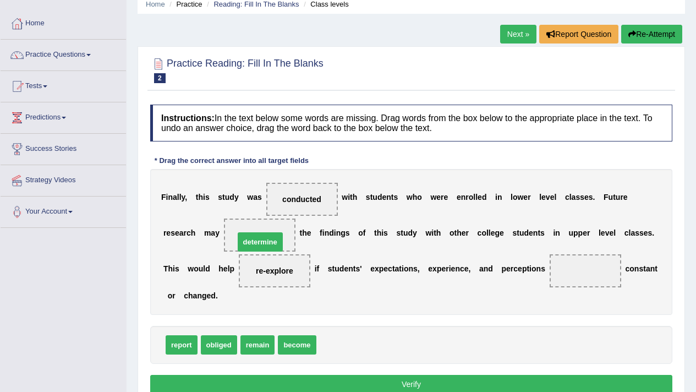
drag, startPoint x: 333, startPoint y: 342, endPoint x: 251, endPoint y: 239, distance: 131.6
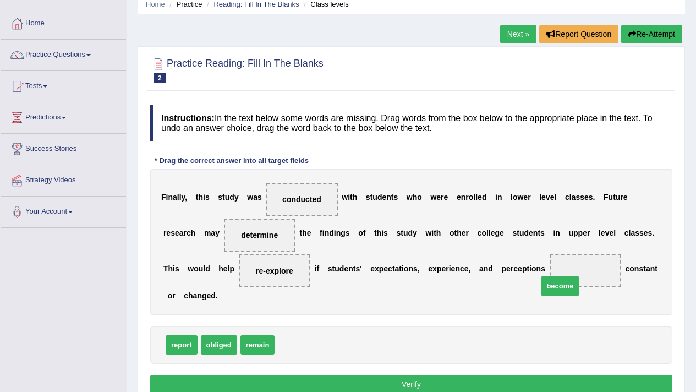
drag, startPoint x: 306, startPoint y: 344, endPoint x: 575, endPoint y: 268, distance: 279.1
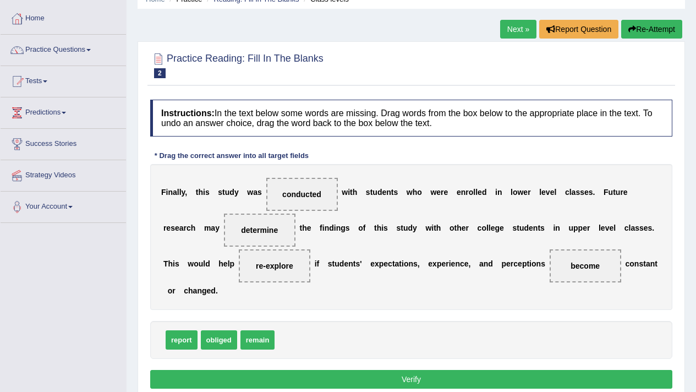
scroll to position [59, 0]
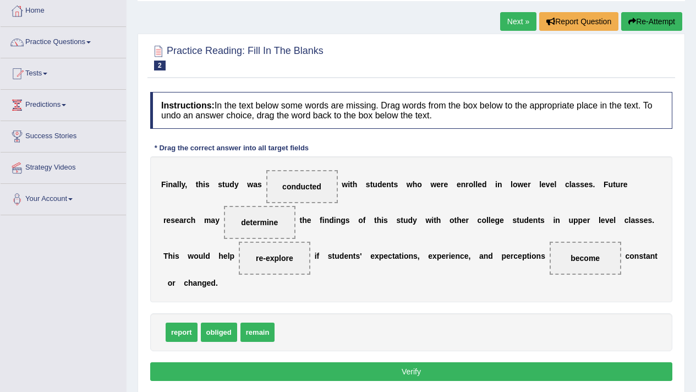
click at [430, 364] on button "Verify" at bounding box center [411, 371] width 522 height 19
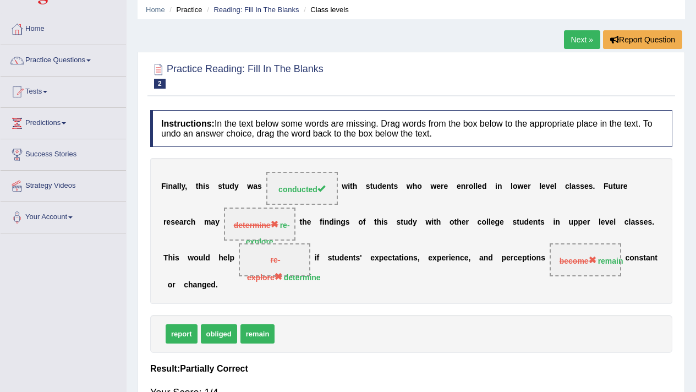
scroll to position [0, 0]
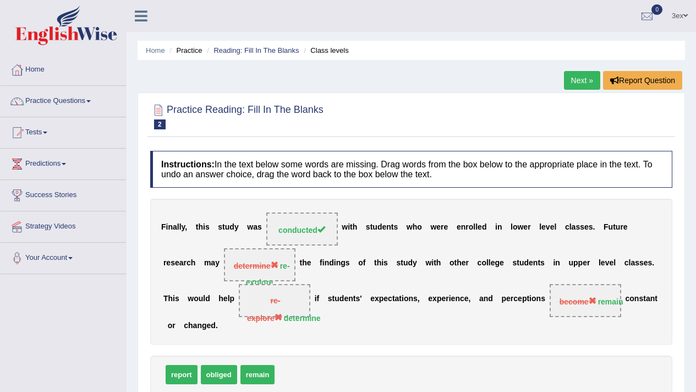
click at [560, 83] on div "Home Practice Reading: Fill In The Blanks Class levels Next » Report Question P…" at bounding box center [412, 275] width 570 height 550
click at [565, 80] on link "Next »" at bounding box center [582, 80] width 36 height 19
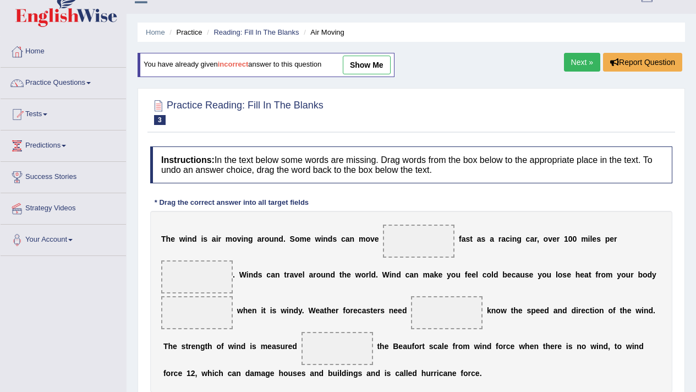
scroll to position [2, 0]
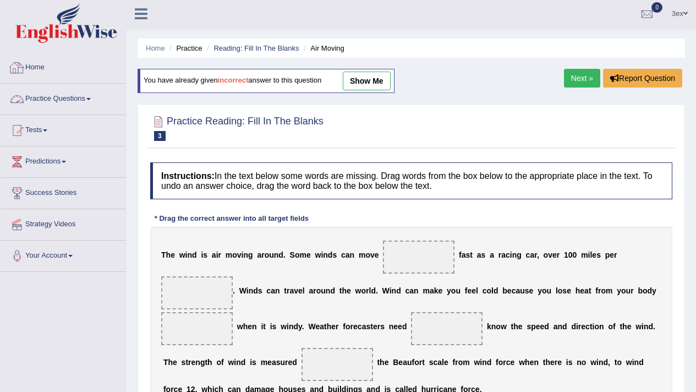
click at [64, 92] on link "Practice Questions" at bounding box center [63, 98] width 125 height 28
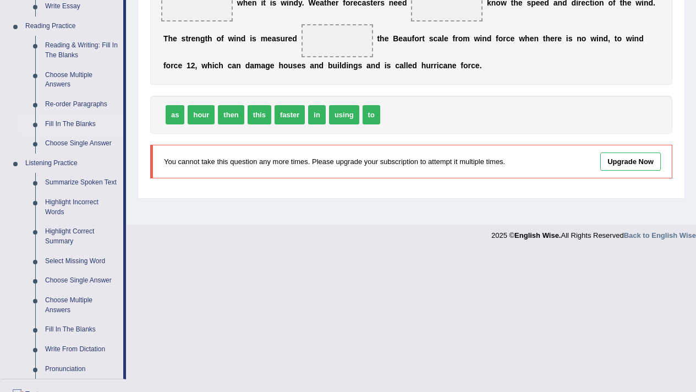
scroll to position [361, 0]
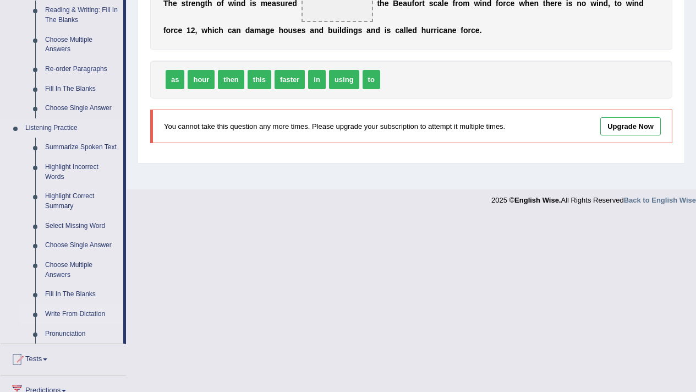
click at [65, 320] on link "Write From Dictation" at bounding box center [81, 314] width 83 height 20
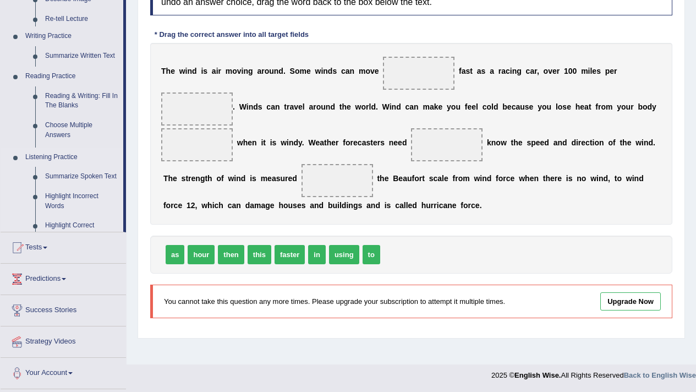
scroll to position [186, 0]
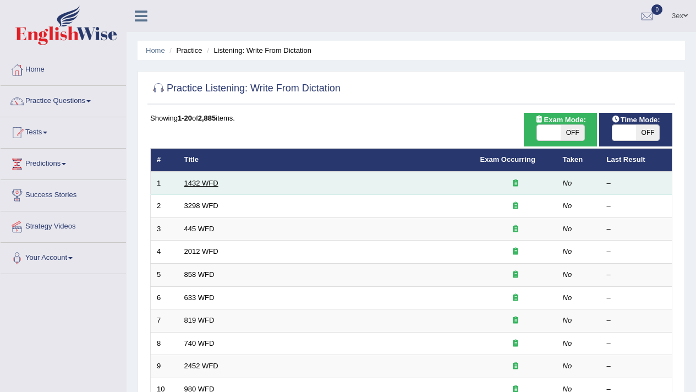
click at [216, 182] on link "1432 WFD" at bounding box center [201, 183] width 34 height 8
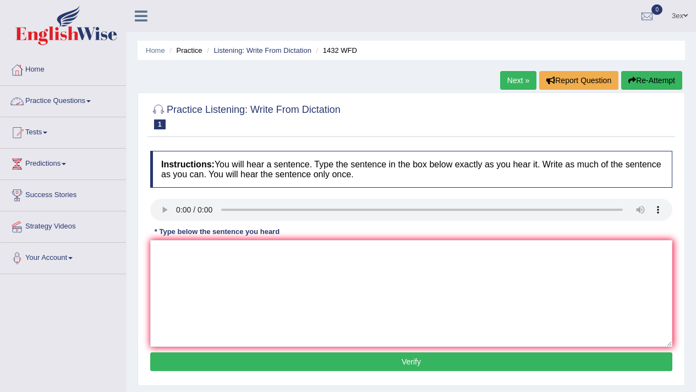
click at [37, 108] on link "Practice Questions" at bounding box center [63, 100] width 125 height 28
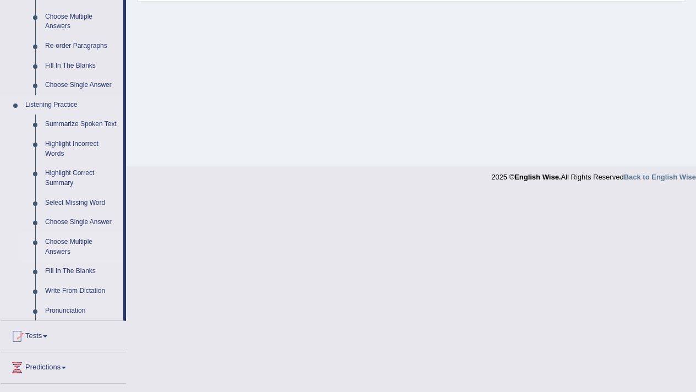
scroll to position [386, 0]
click at [70, 152] on link "Highlight Incorrect Words" at bounding box center [81, 147] width 83 height 29
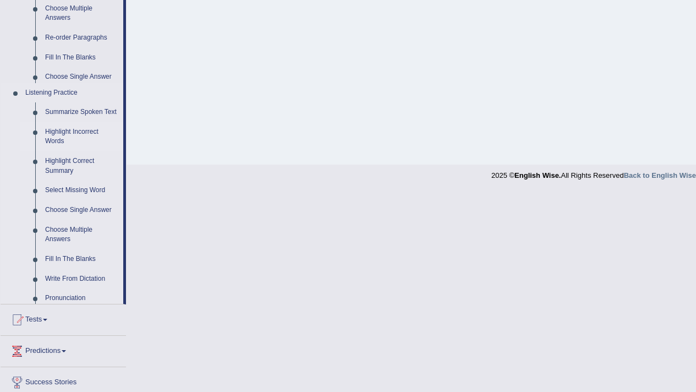
scroll to position [223, 0]
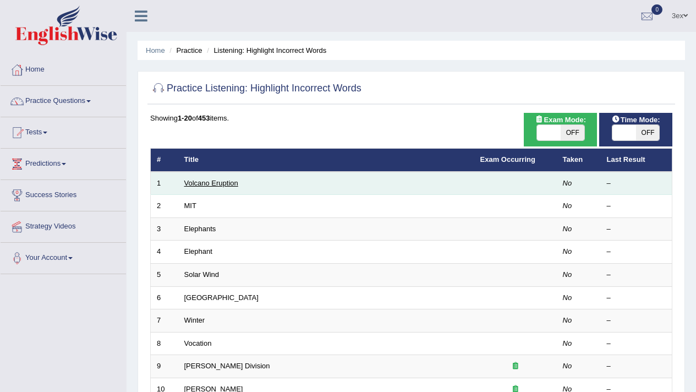
click at [209, 187] on link "Volcano Eruption" at bounding box center [211, 183] width 54 height 8
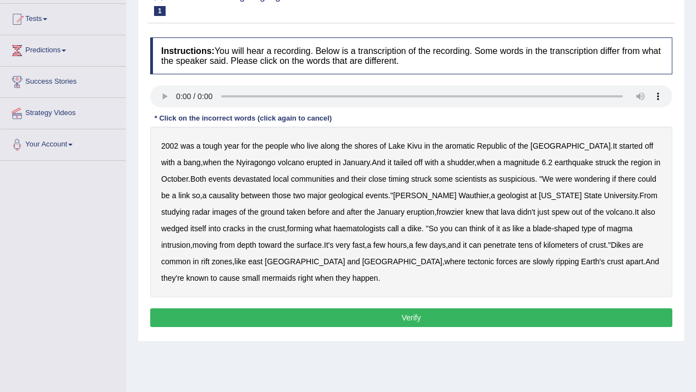
scroll to position [121, 0]
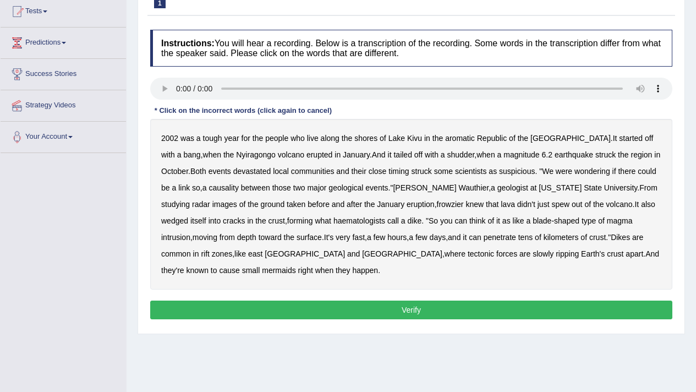
click at [190, 251] on b "common" at bounding box center [176, 253] width 30 height 9
click at [480, 313] on button "Verify" at bounding box center [411, 309] width 522 height 19
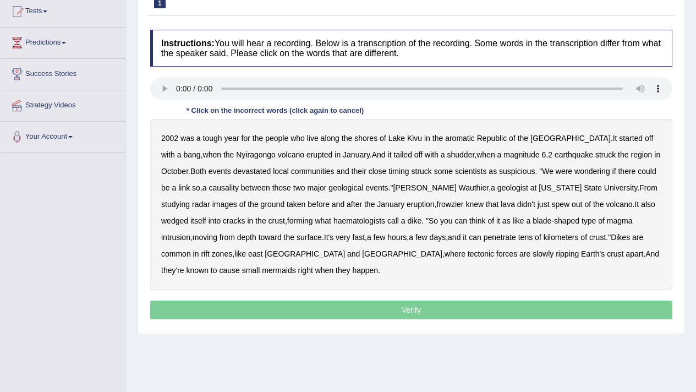
click at [533, 256] on b "slowly" at bounding box center [543, 253] width 21 height 9
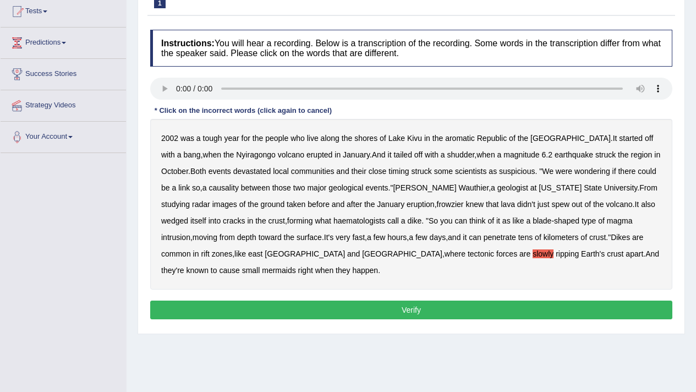
click at [530, 223] on div "2002 was a tough year for the people who live along the shores of Lake Kivu in …" at bounding box center [411, 204] width 522 height 171
click at [516, 310] on button "Verify" at bounding box center [411, 309] width 522 height 19
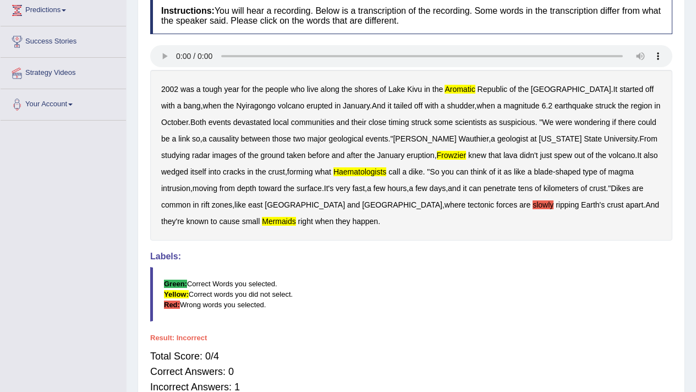
scroll to position [0, 0]
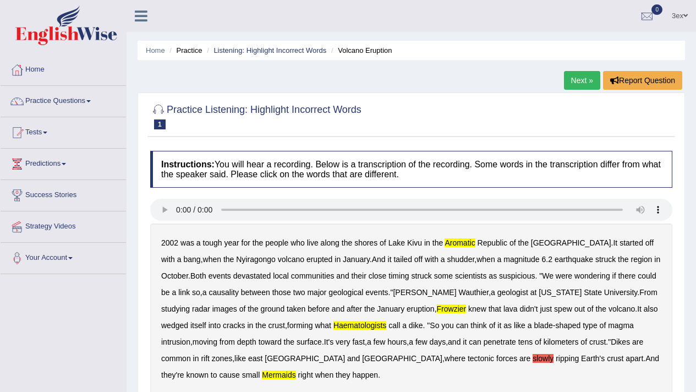
click at [588, 81] on link "Next »" at bounding box center [582, 80] width 36 height 19
